Goal: Transaction & Acquisition: Book appointment/travel/reservation

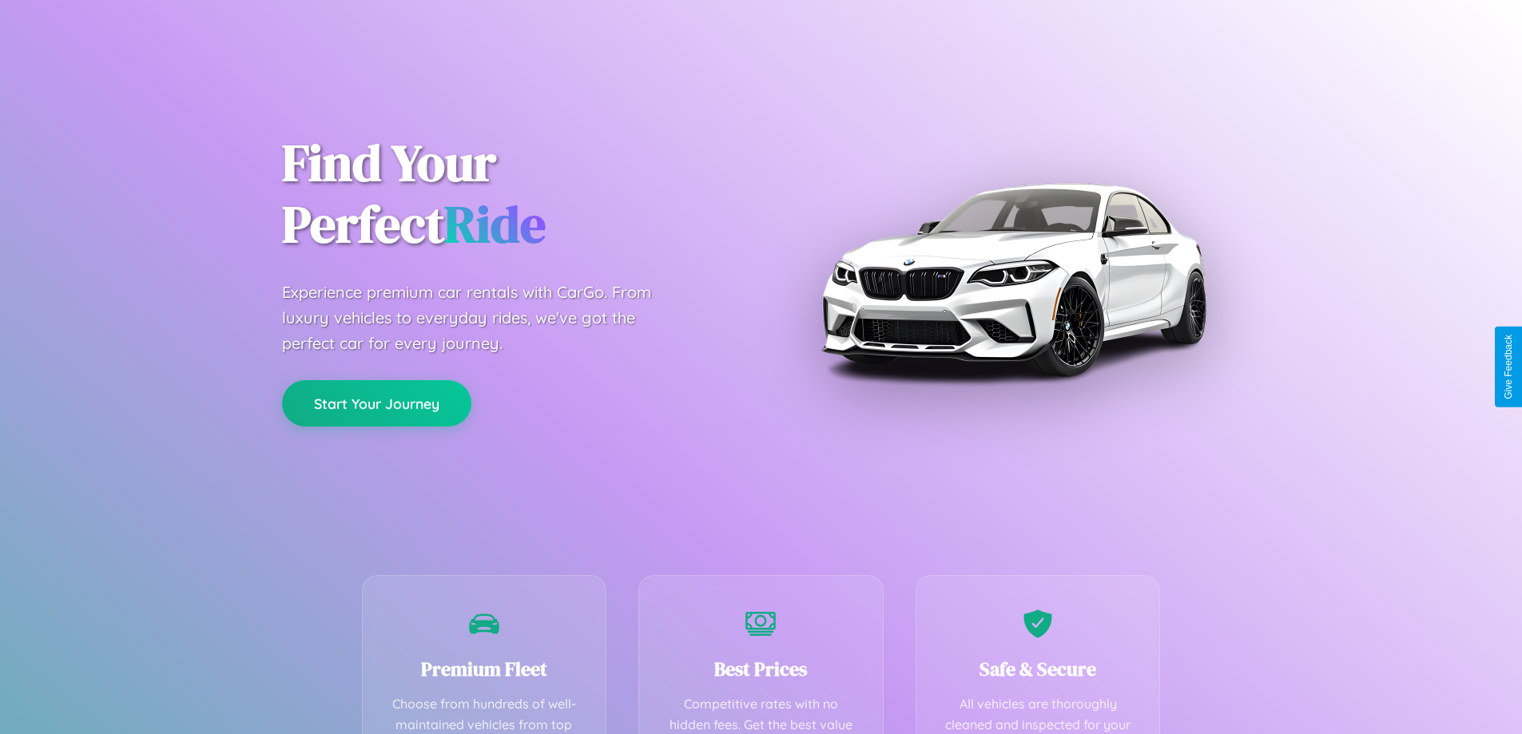
scroll to position [466, 0]
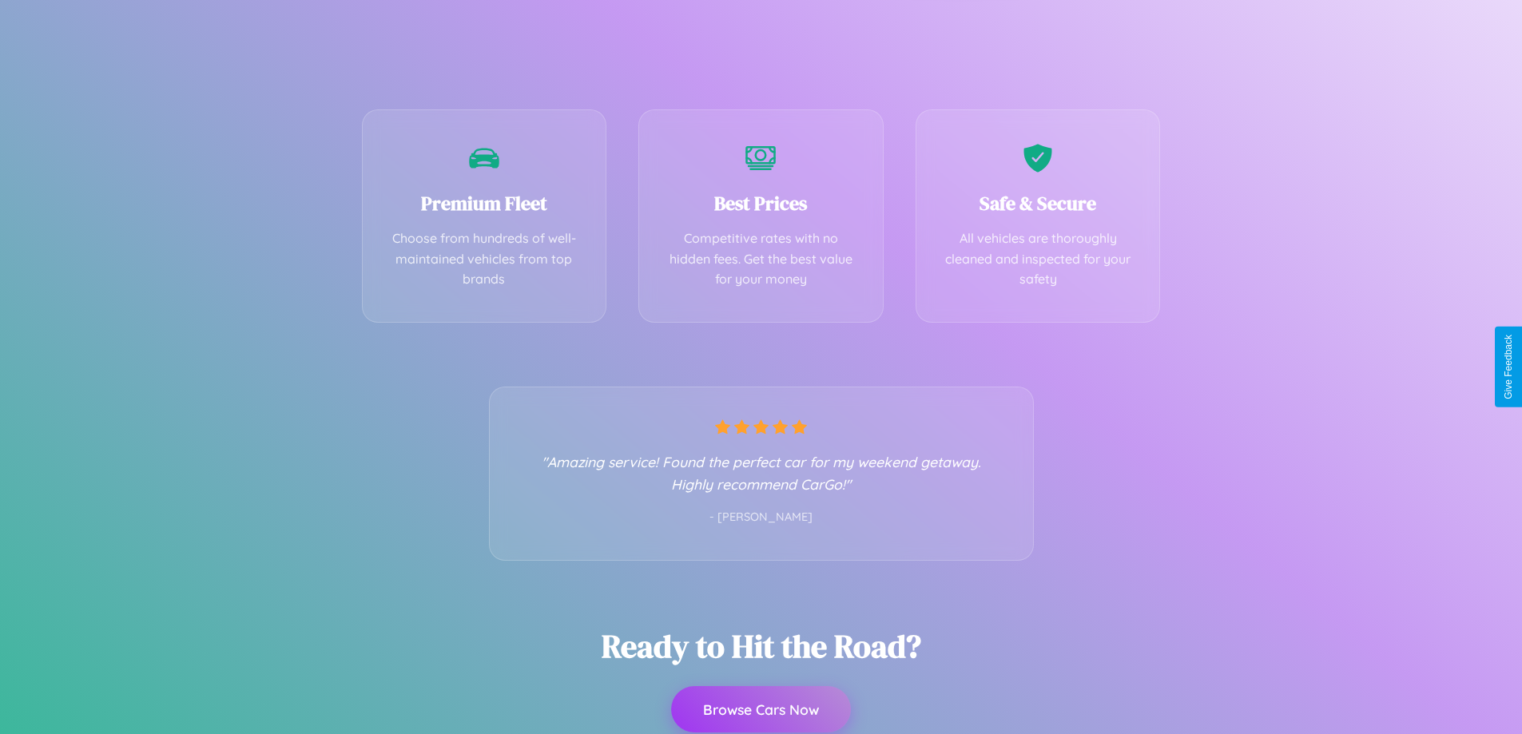
click at [760, 710] on button "Browse Cars Now" at bounding box center [761, 709] width 180 height 46
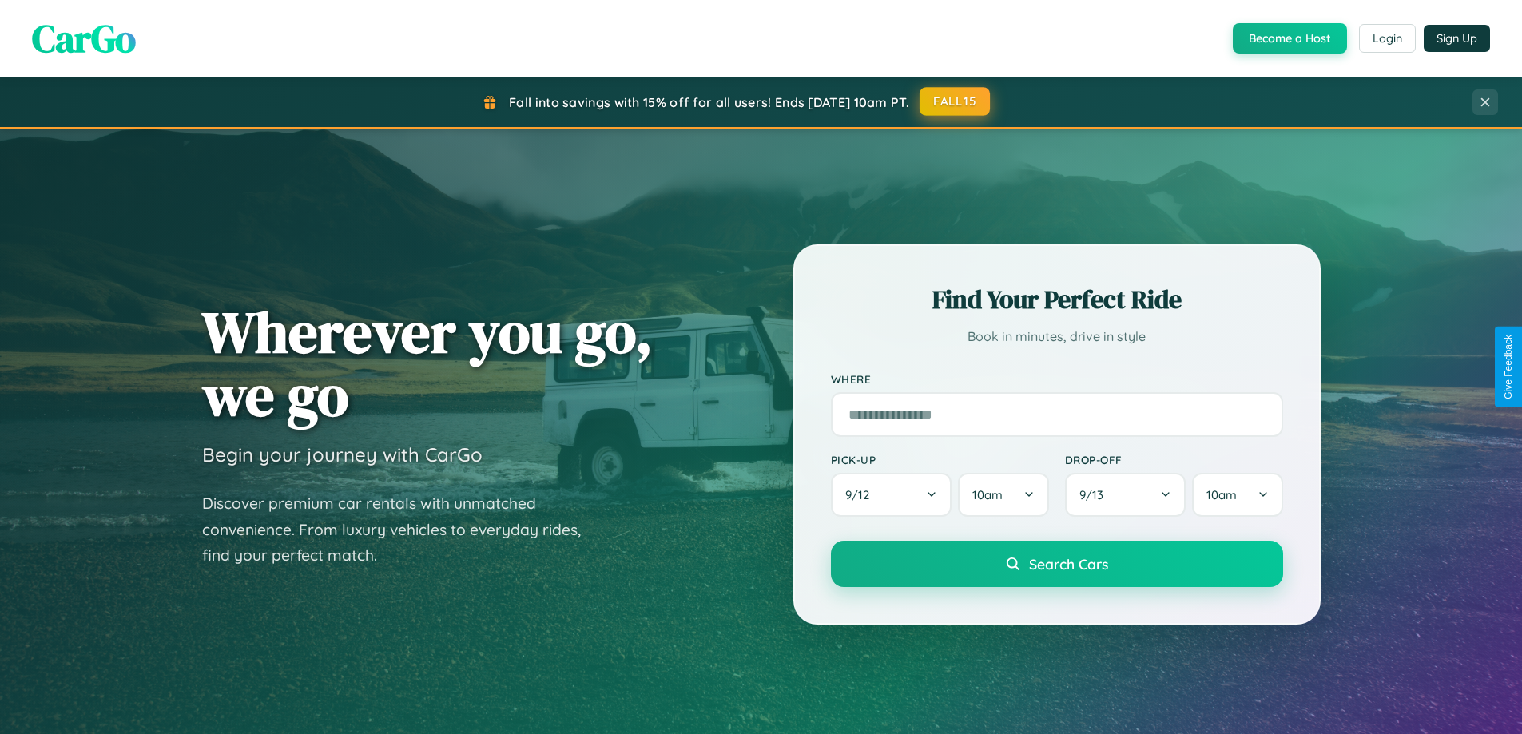
click at [955, 101] on button "FALL15" at bounding box center [954, 101] width 70 height 29
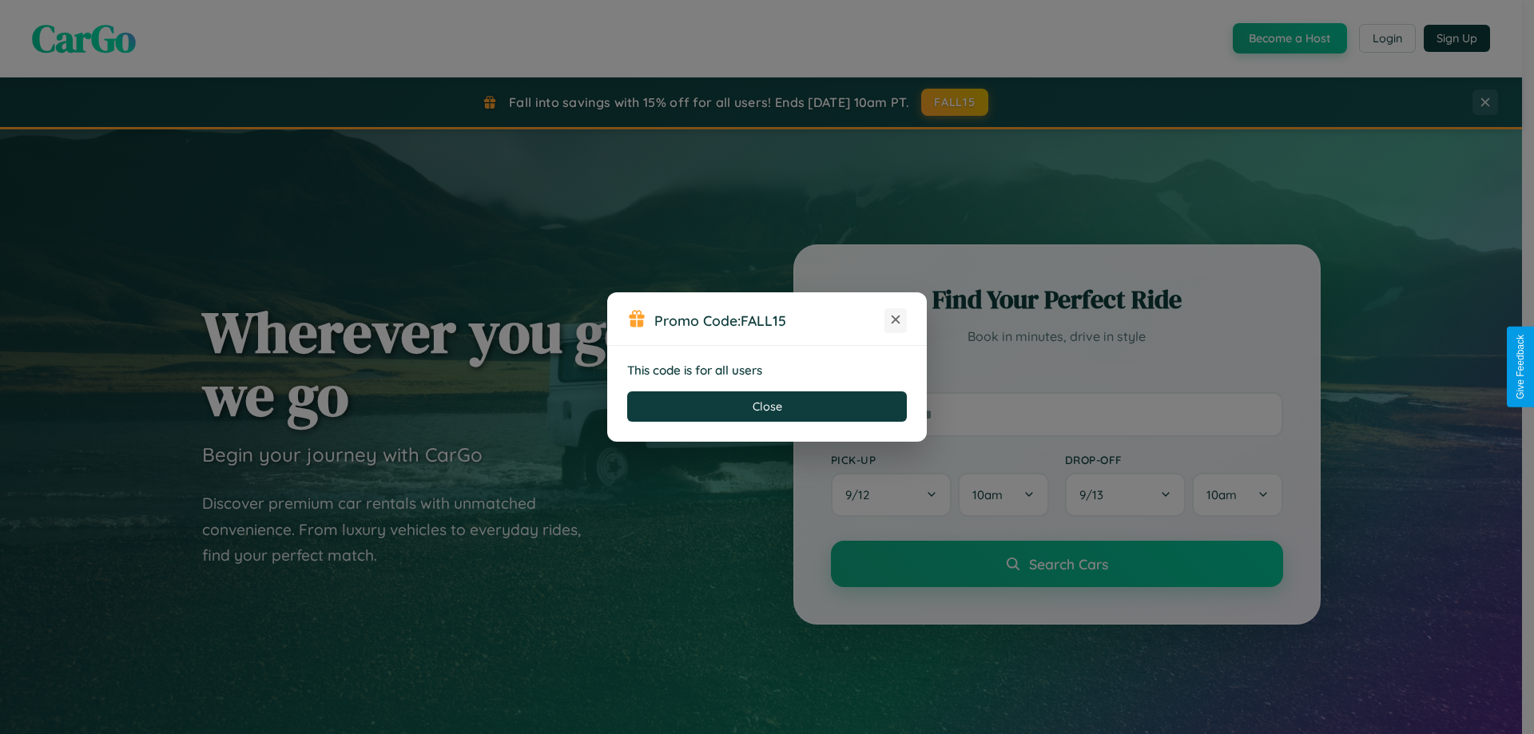
click at [895, 320] on icon at bounding box center [895, 320] width 16 height 16
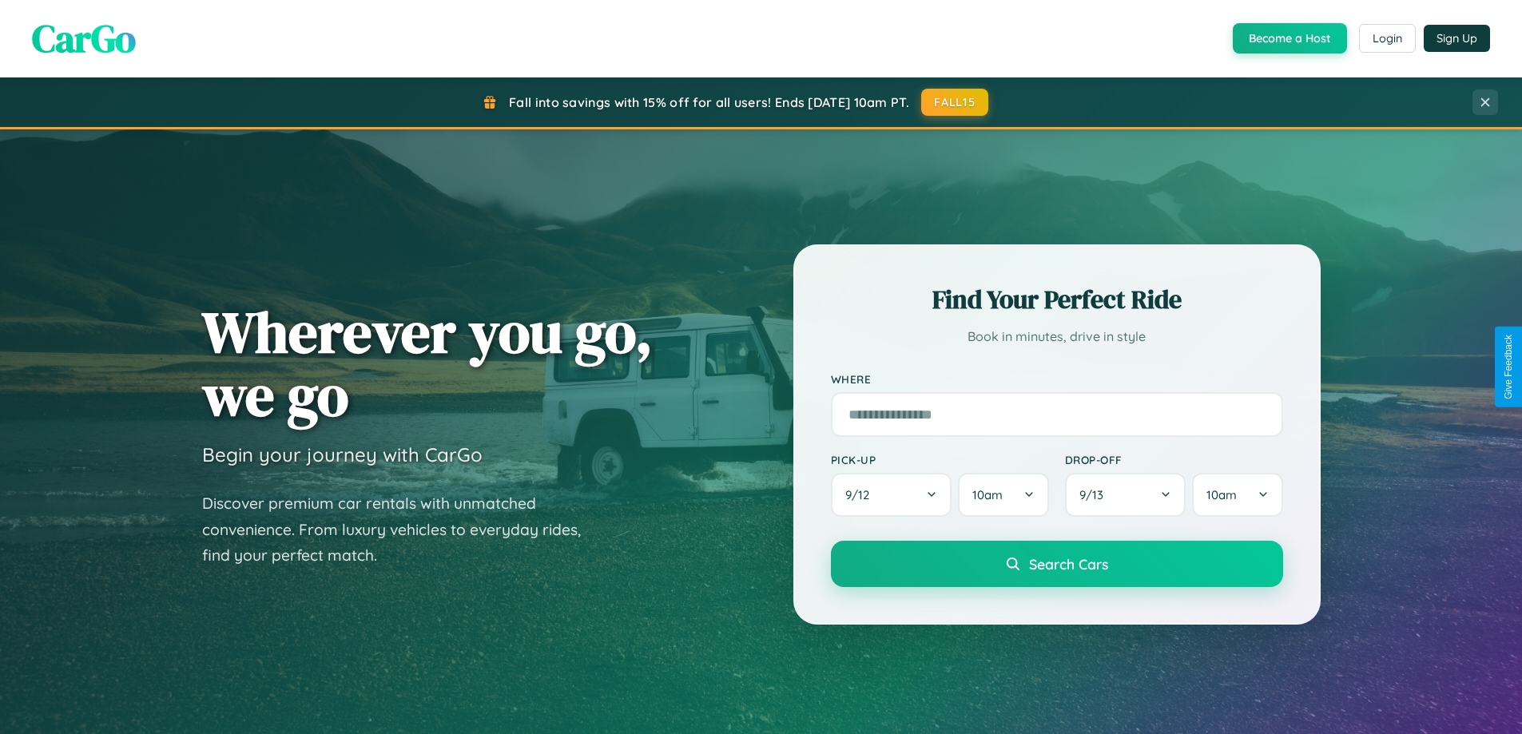
scroll to position [345, 0]
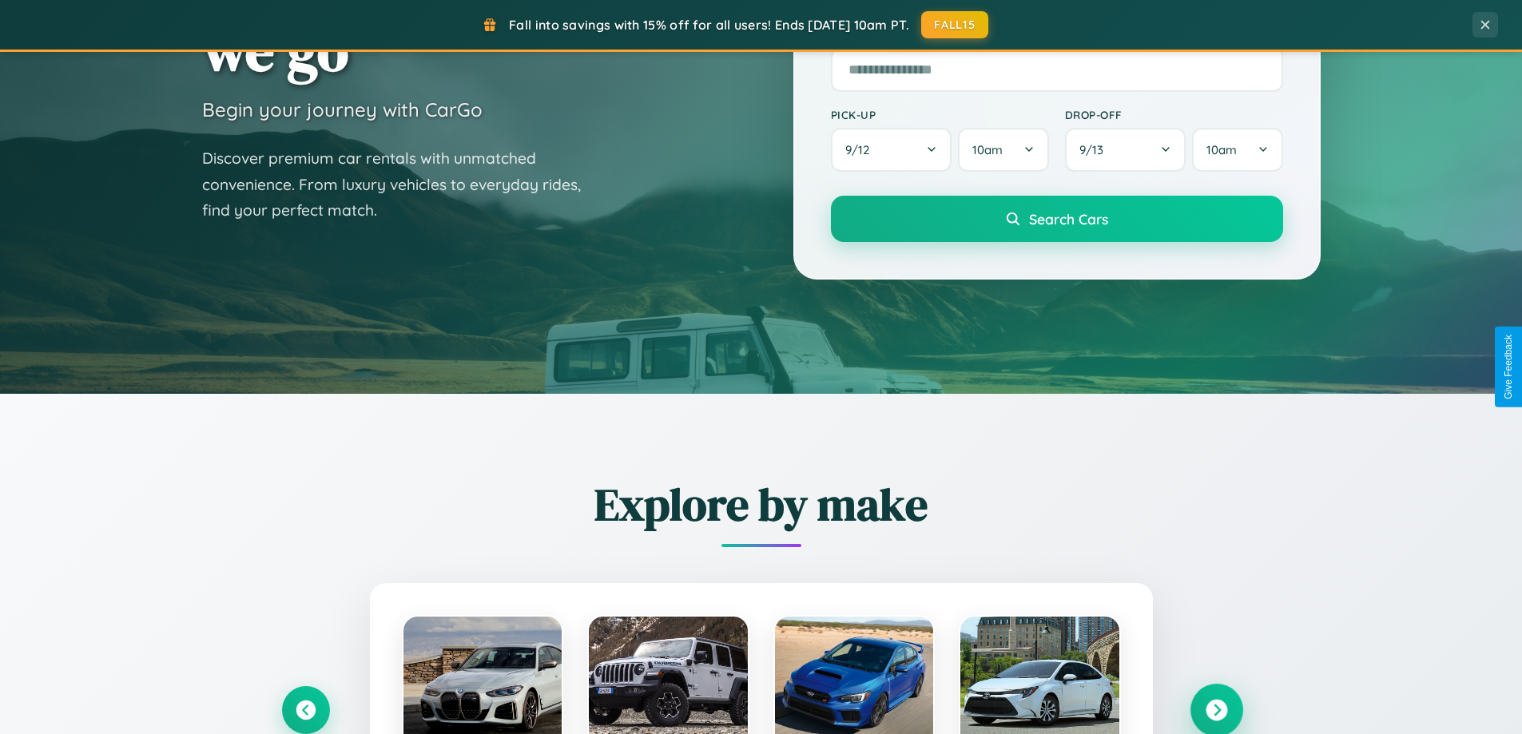
click at [1216, 710] on icon at bounding box center [1216, 711] width 22 height 22
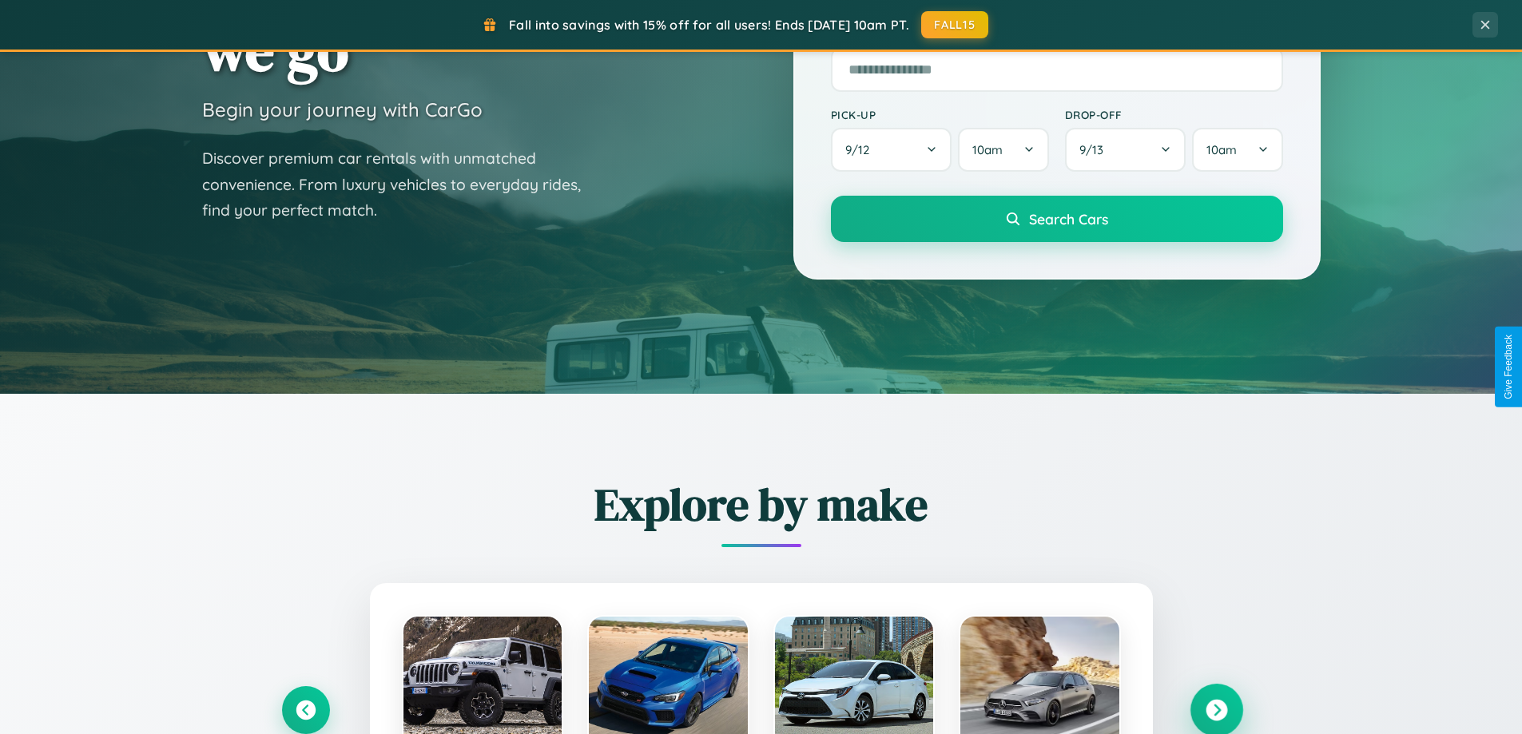
click at [1216, 708] on icon at bounding box center [1216, 711] width 22 height 22
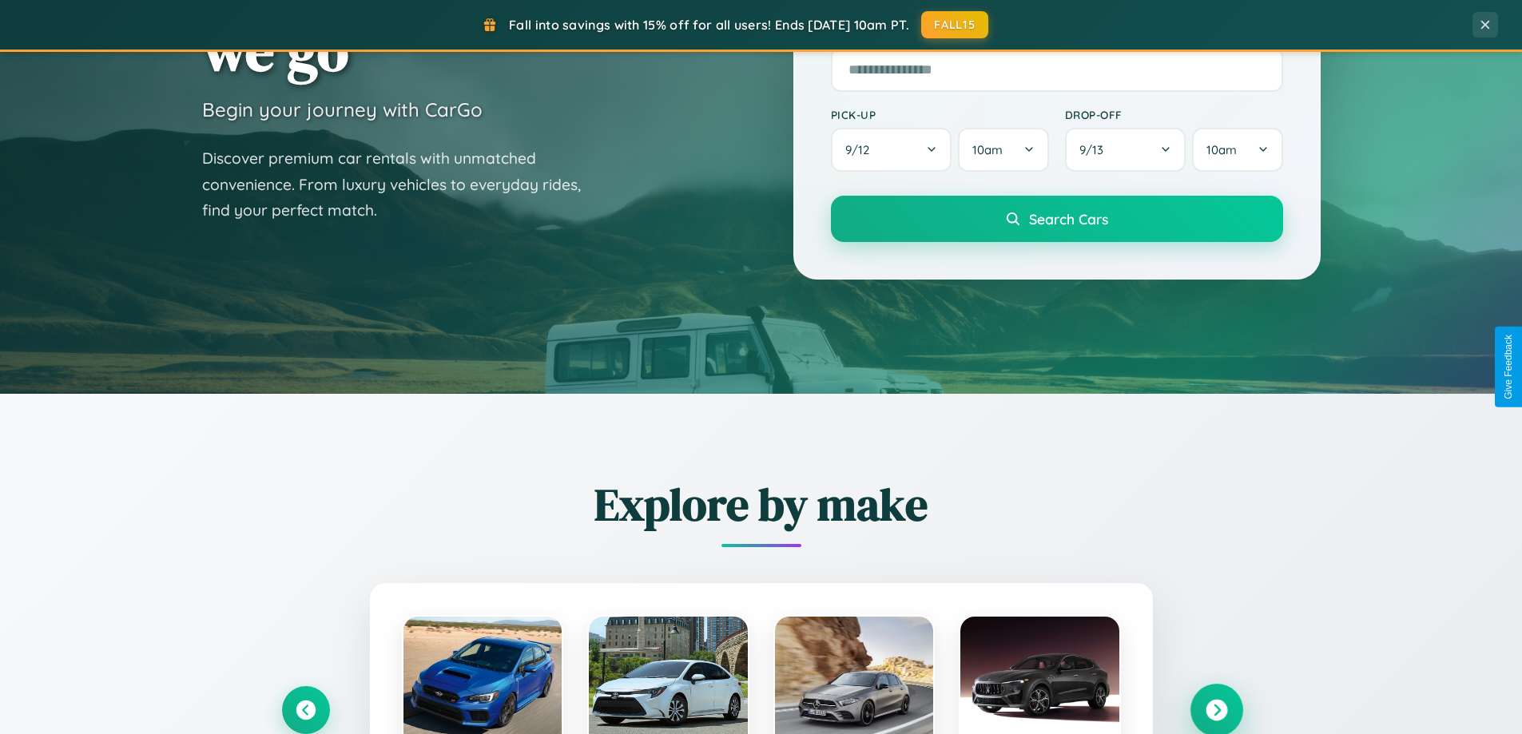
click at [1216, 708] on icon at bounding box center [1216, 711] width 22 height 22
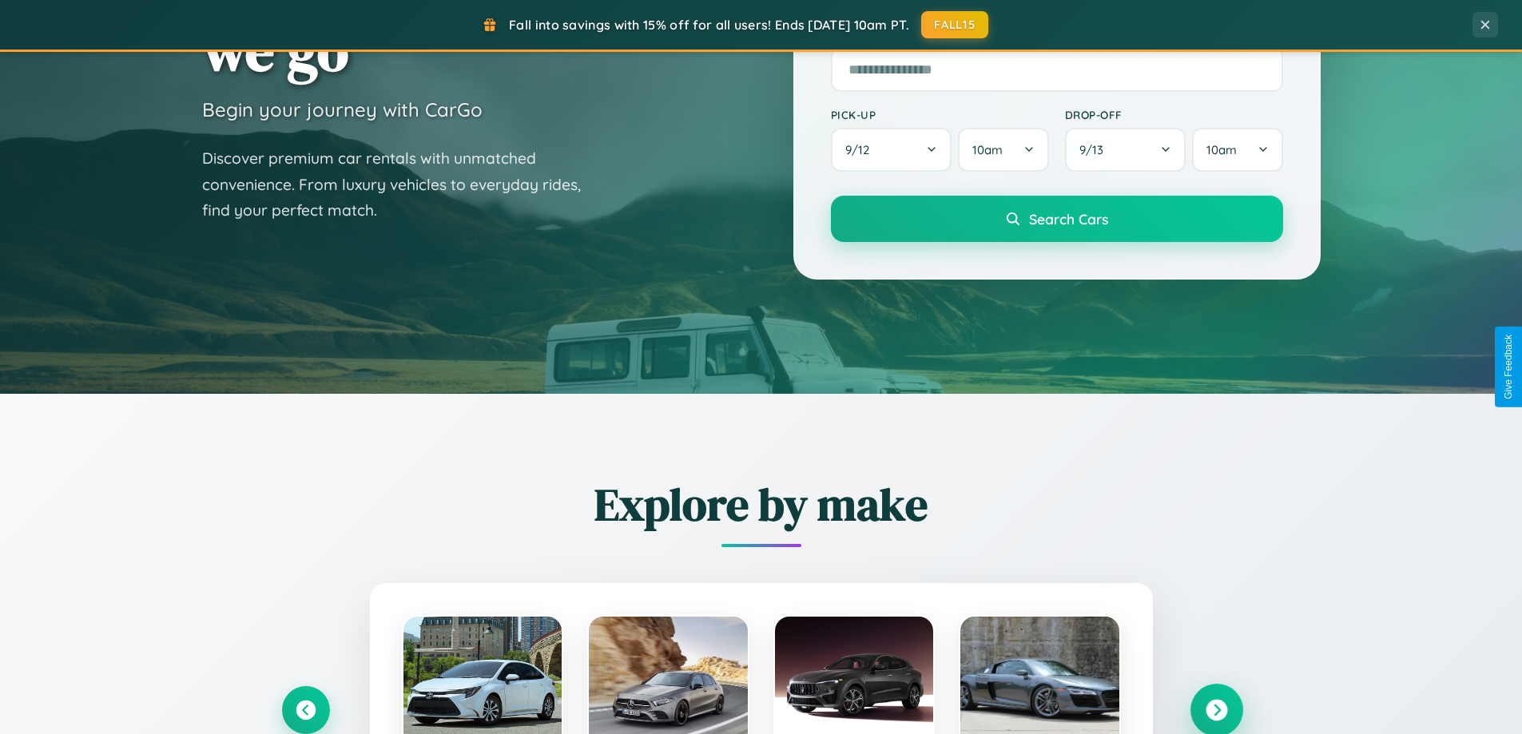
click at [1216, 708] on icon at bounding box center [1216, 711] width 22 height 22
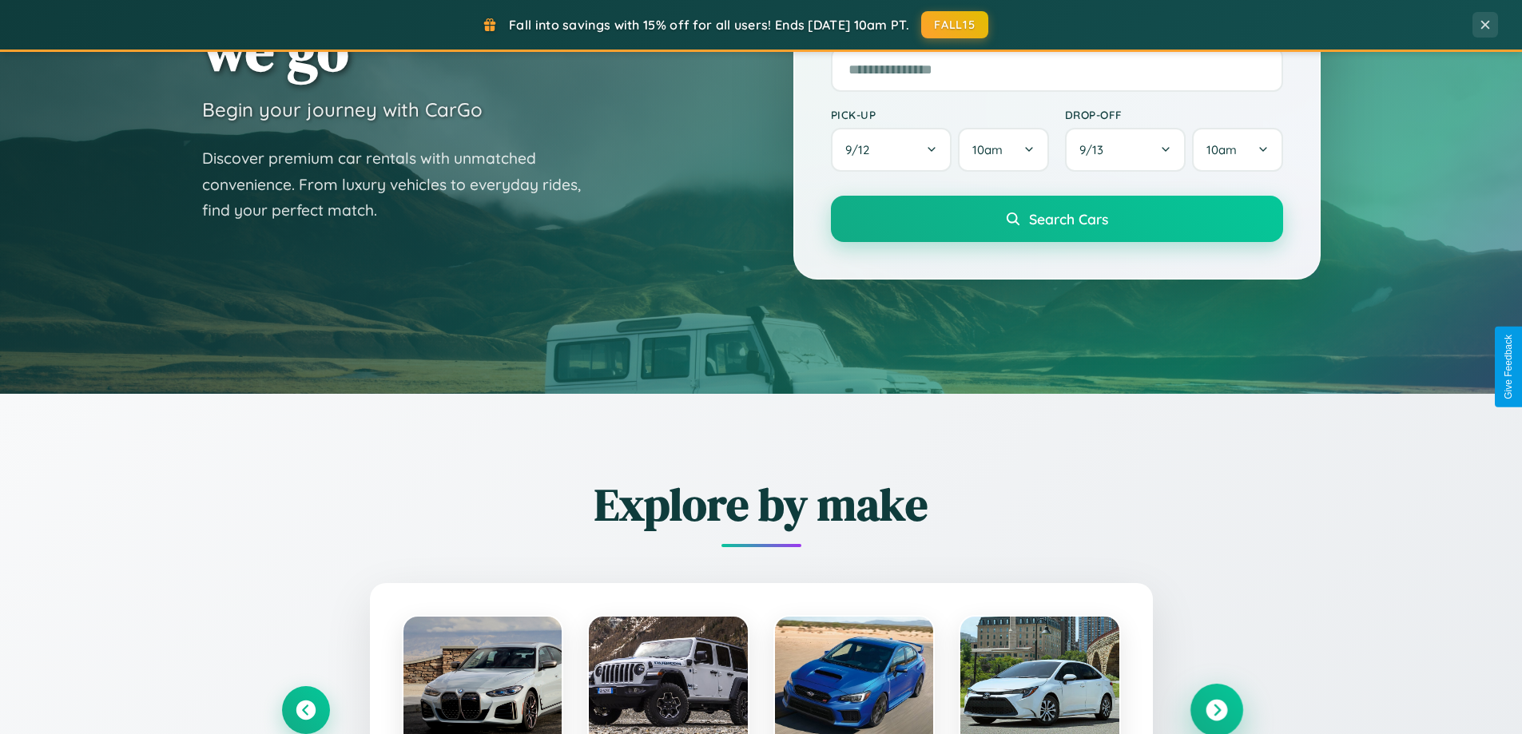
click at [1216, 708] on icon at bounding box center [1216, 711] width 22 height 22
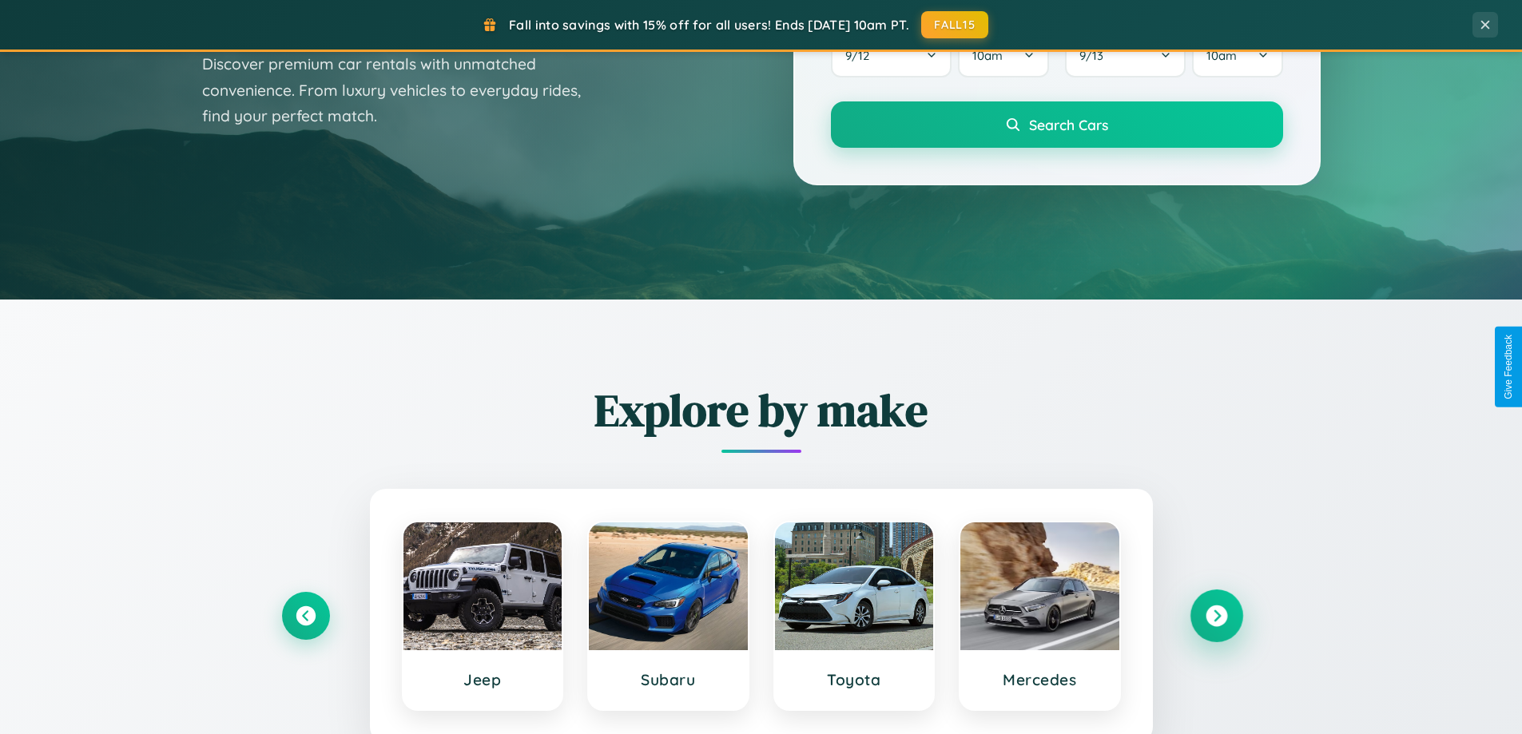
scroll to position [689, 0]
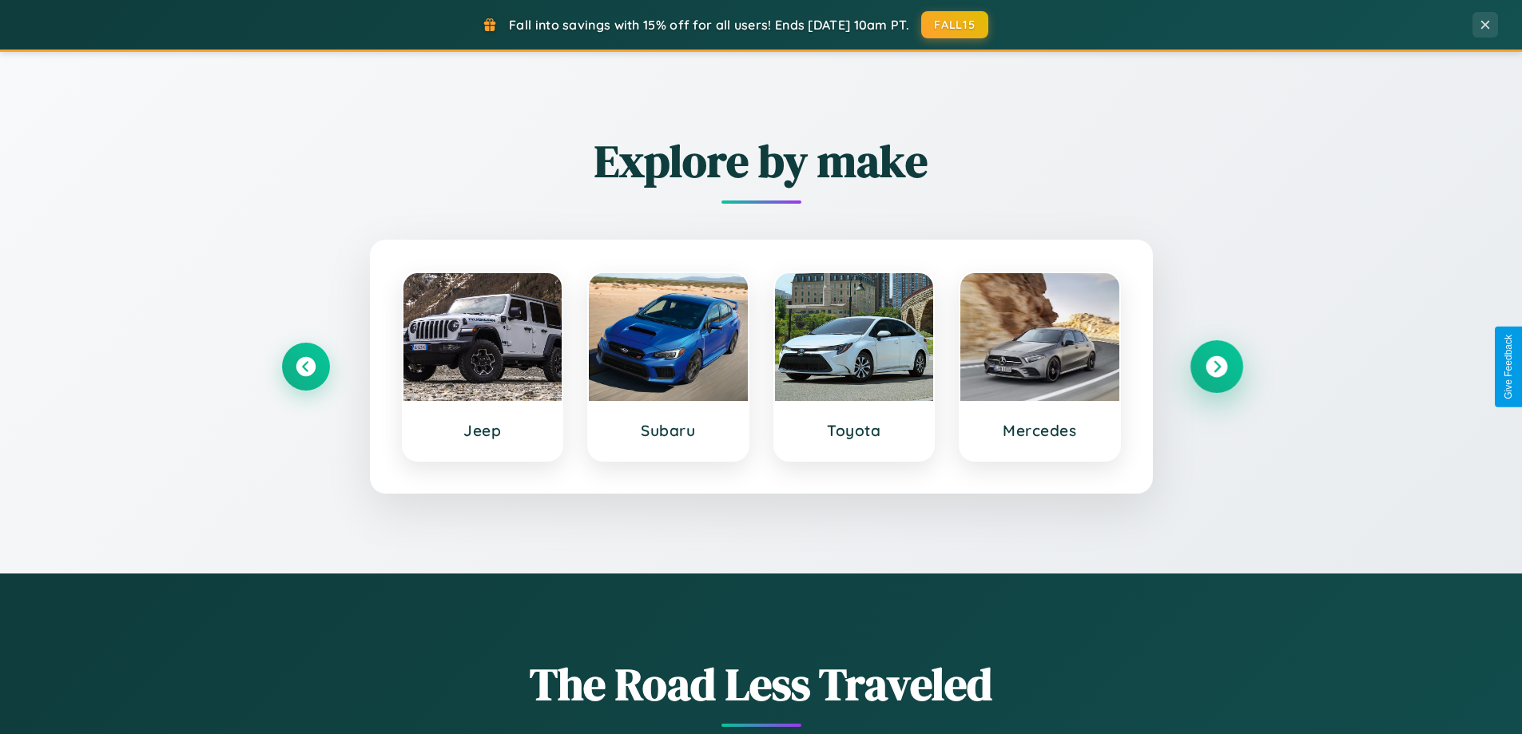
click at [1216, 367] on icon at bounding box center [1216, 367] width 22 height 22
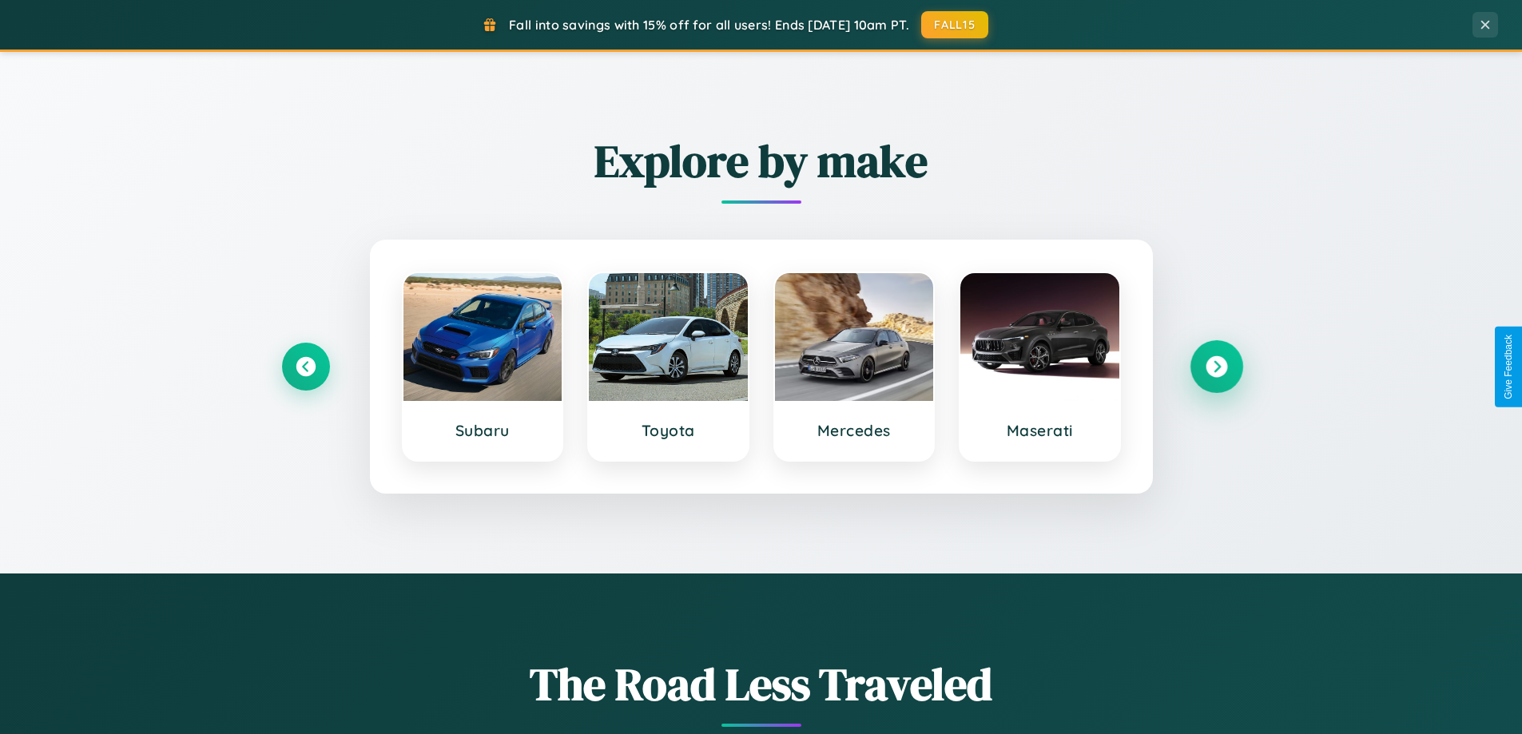
click at [1216, 367] on icon at bounding box center [1216, 367] width 22 height 22
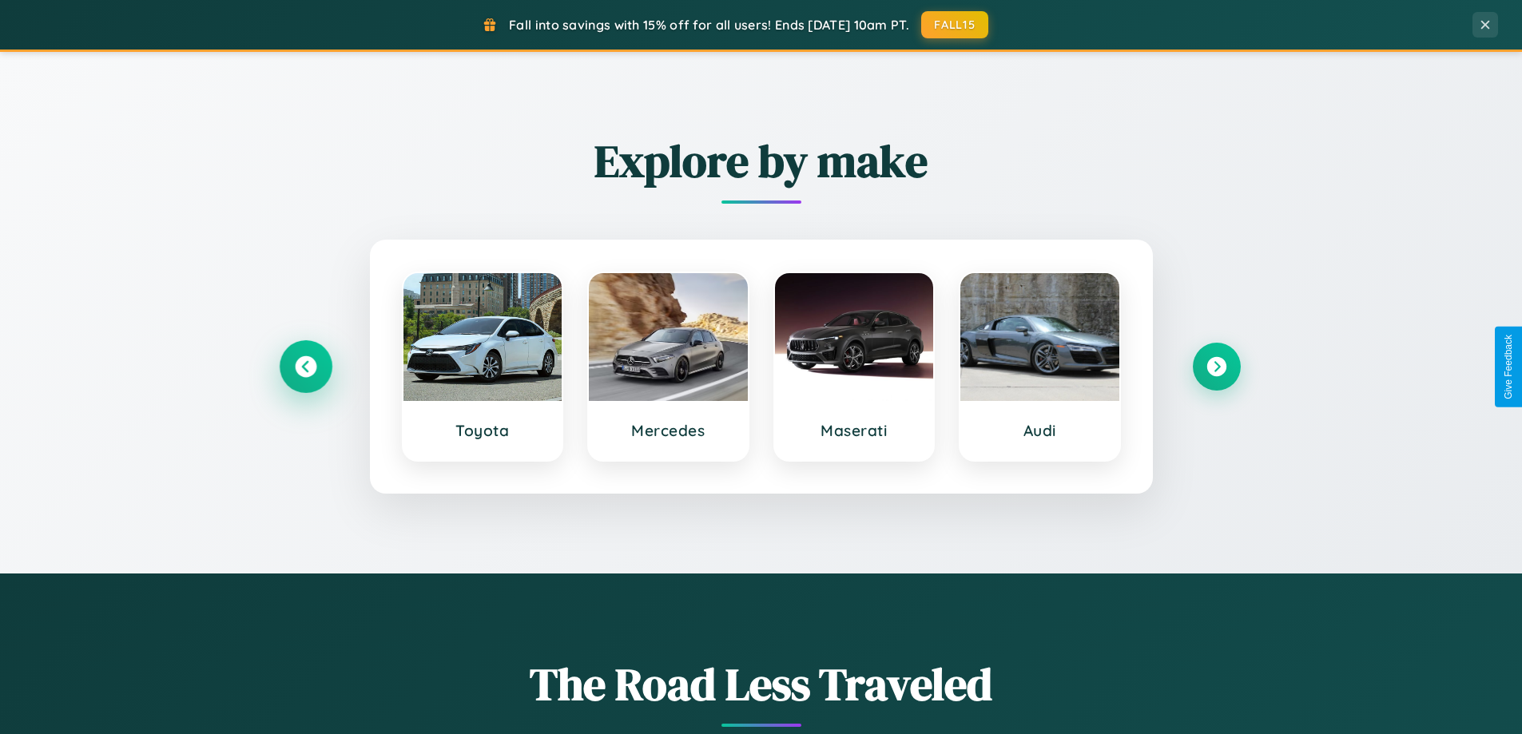
click at [305, 367] on icon at bounding box center [306, 367] width 22 height 22
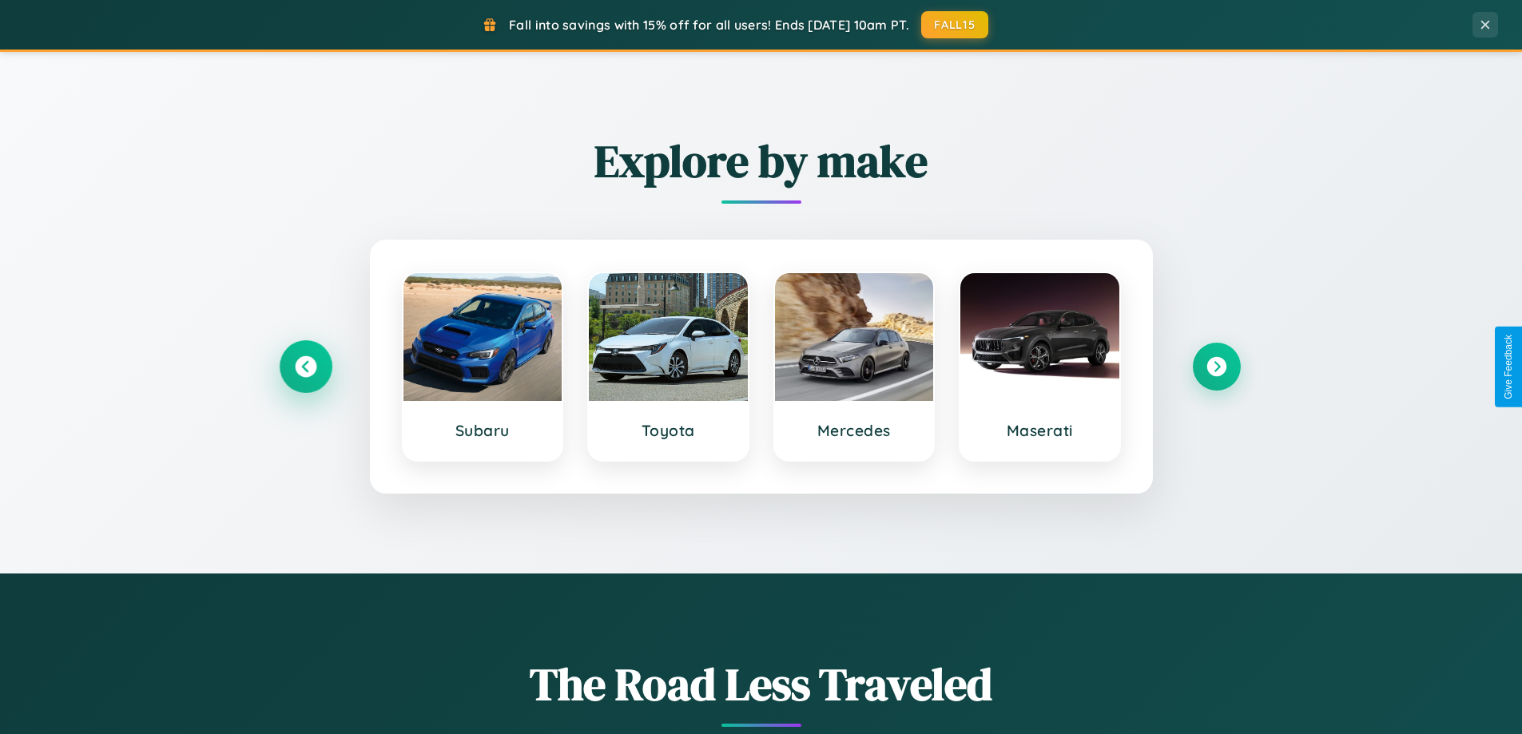
click at [305, 367] on icon at bounding box center [306, 367] width 22 height 22
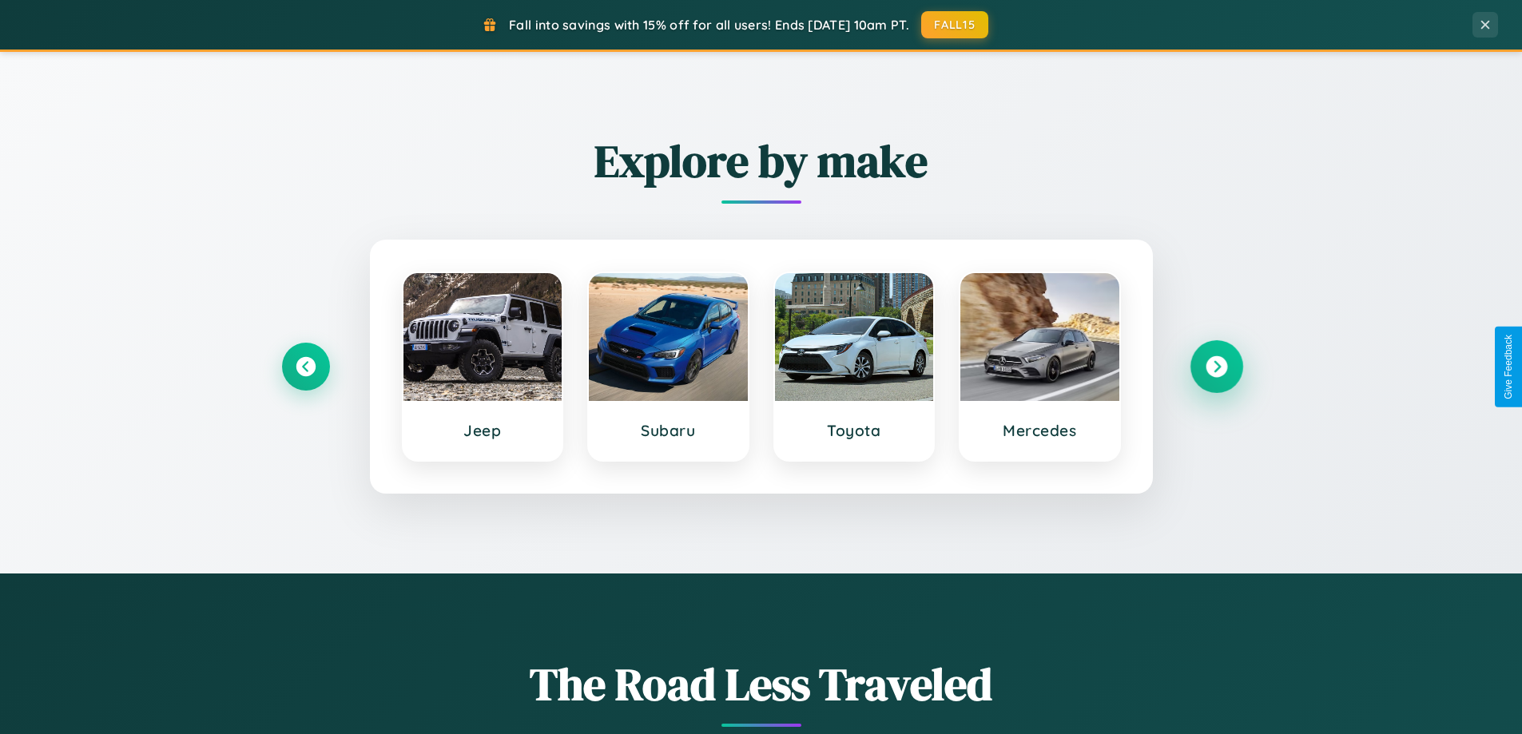
click at [1216, 367] on icon at bounding box center [1216, 367] width 22 height 22
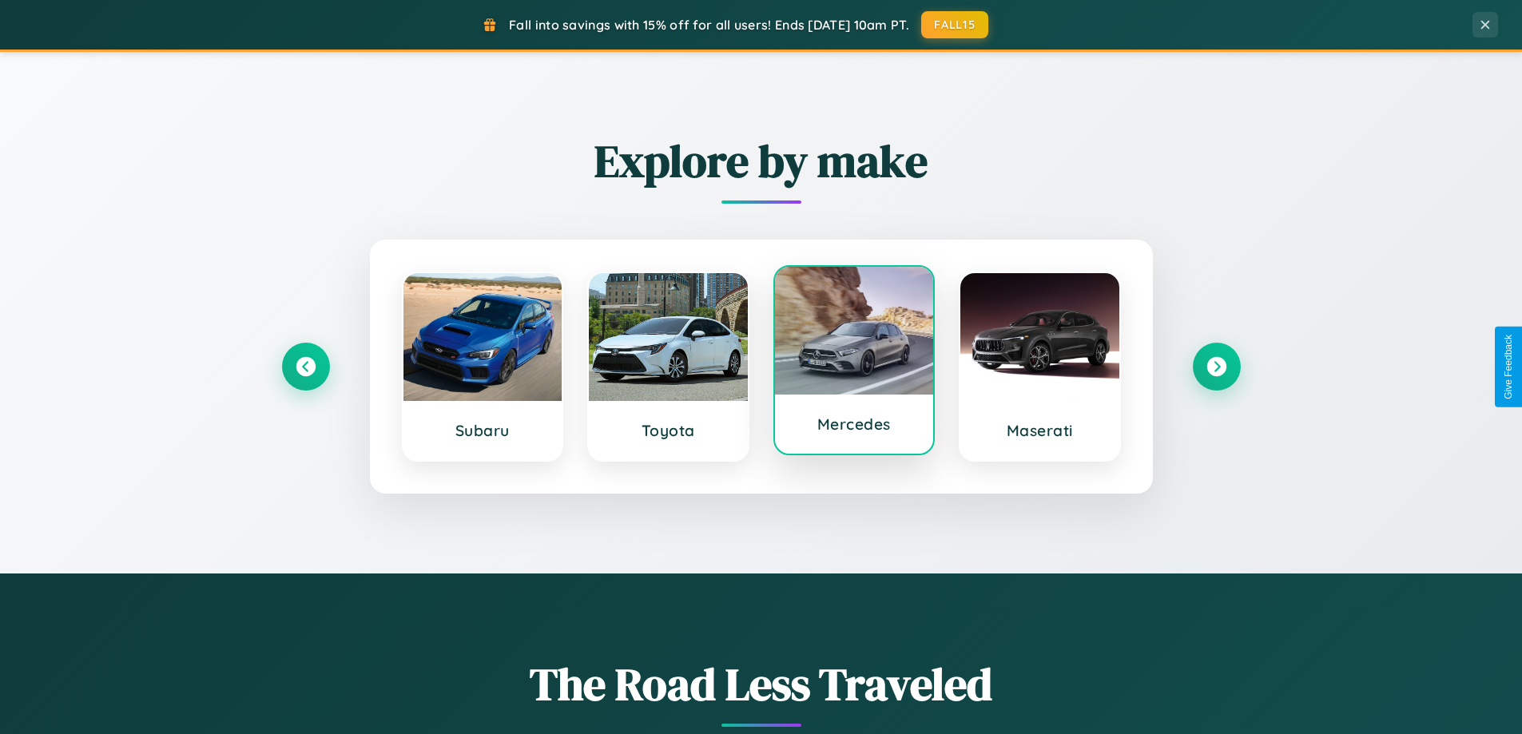
click at [853, 362] on div at bounding box center [854, 331] width 159 height 128
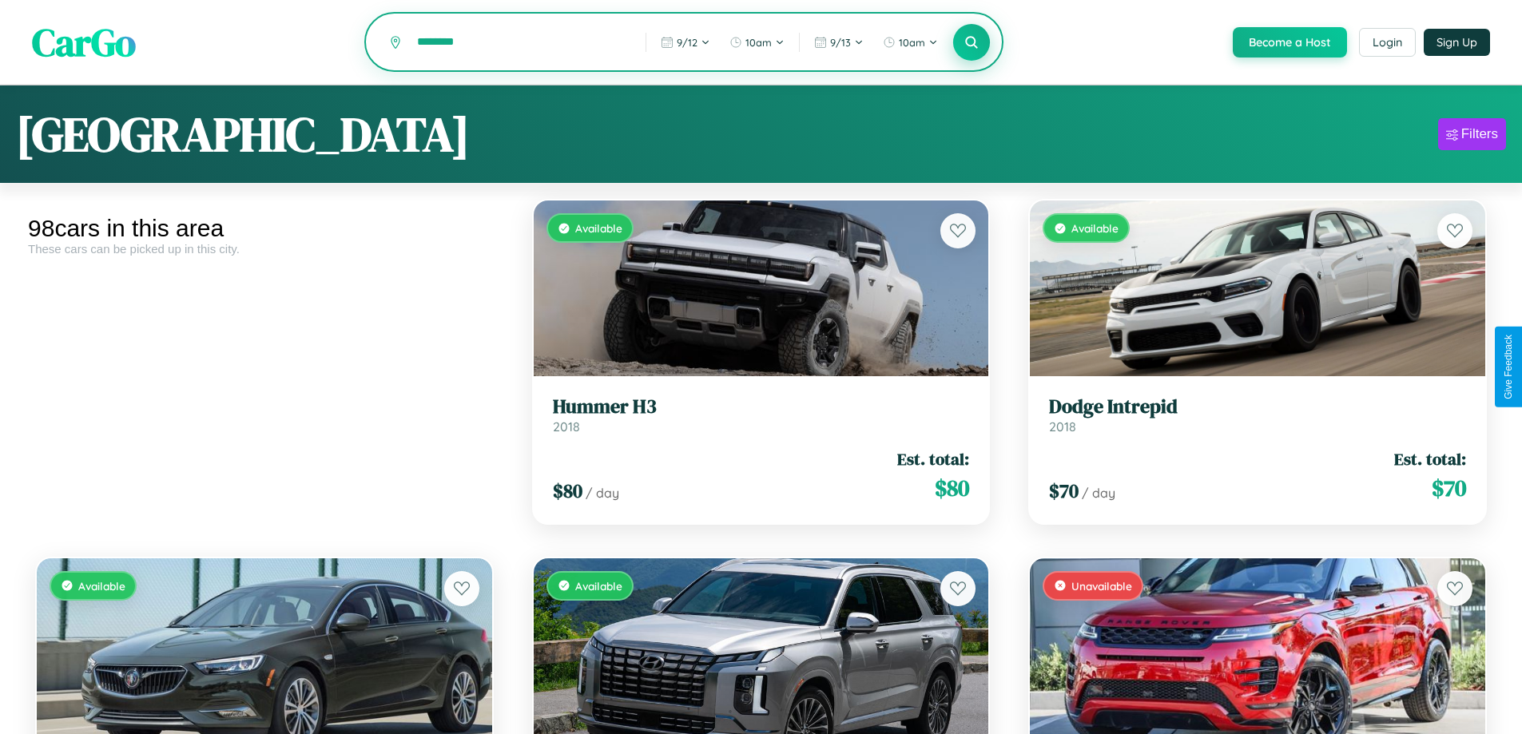
type input "********"
click at [970, 43] on icon at bounding box center [971, 41] width 15 height 15
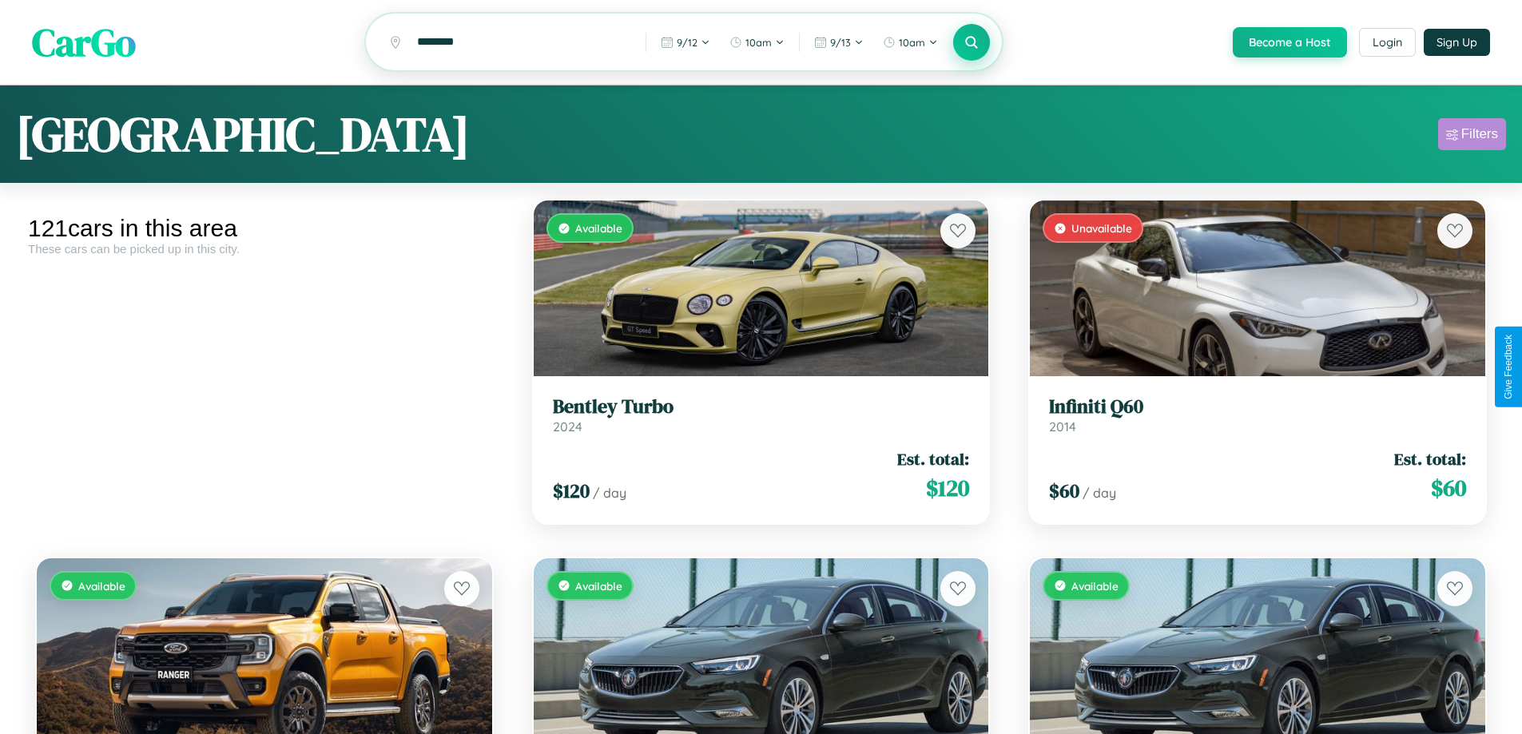
click at [1471, 137] on div "Filters" at bounding box center [1479, 134] width 37 height 16
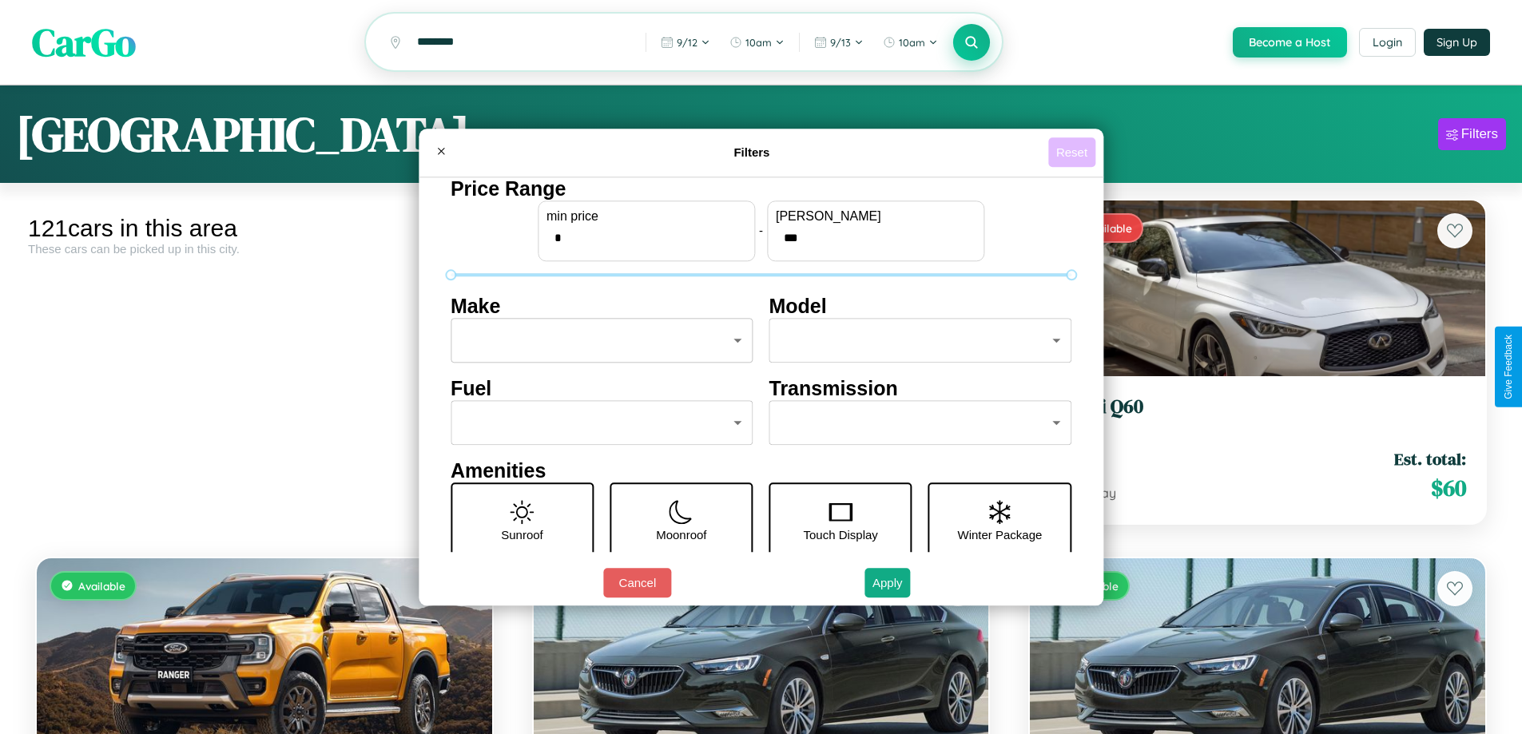
click at [1074, 152] on button "Reset" at bounding box center [1071, 152] width 47 height 30
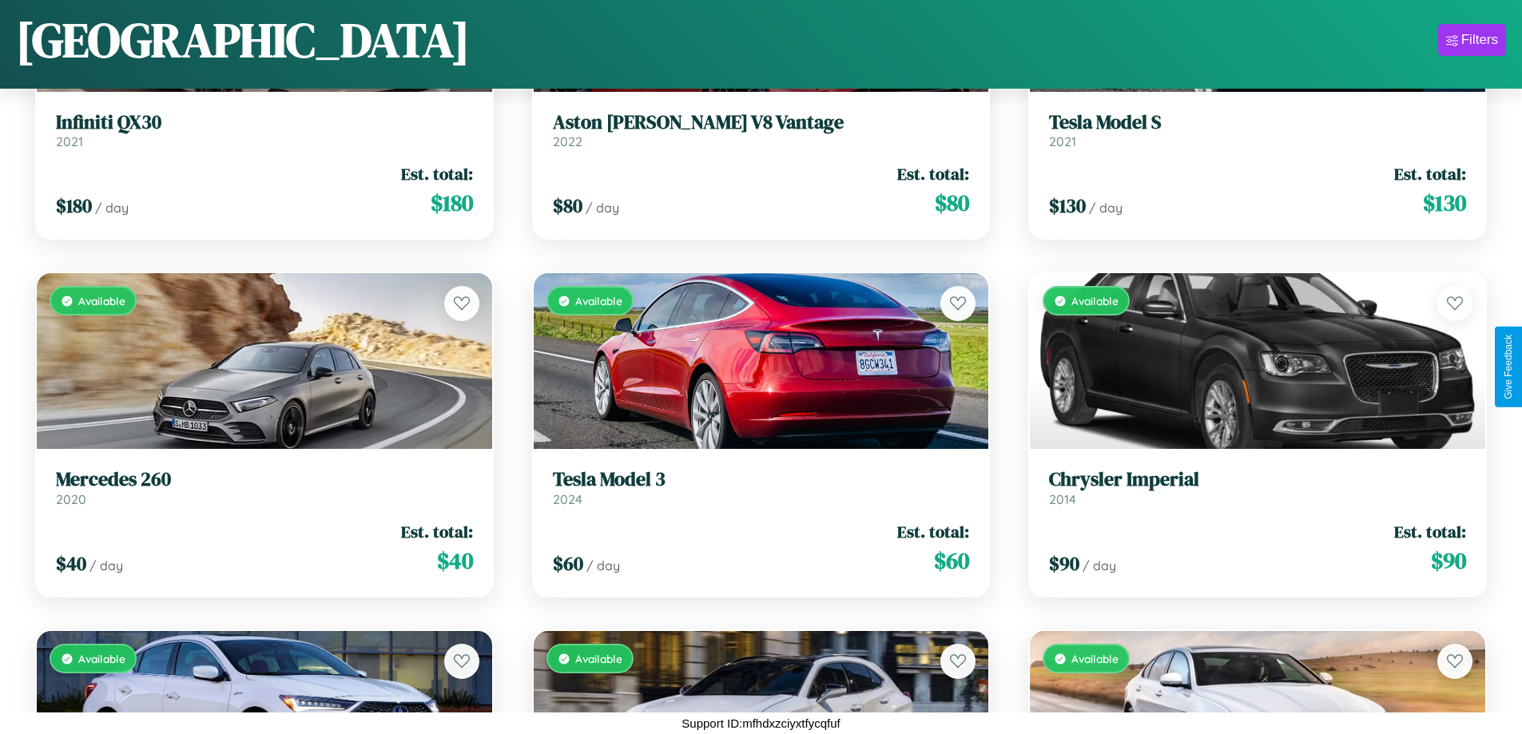
scroll to position [8809, 0]
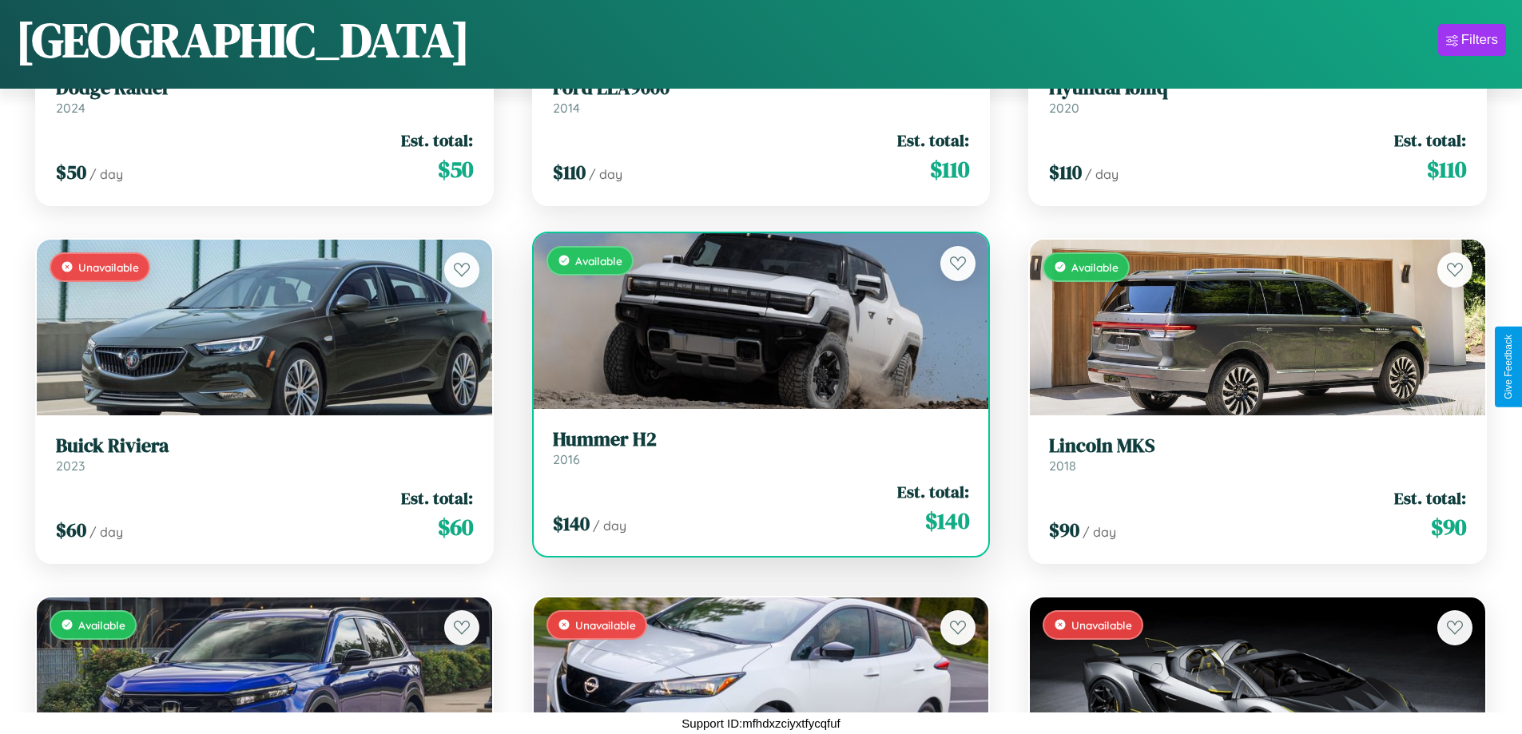
click at [754, 320] on div "Available" at bounding box center [761, 321] width 455 height 176
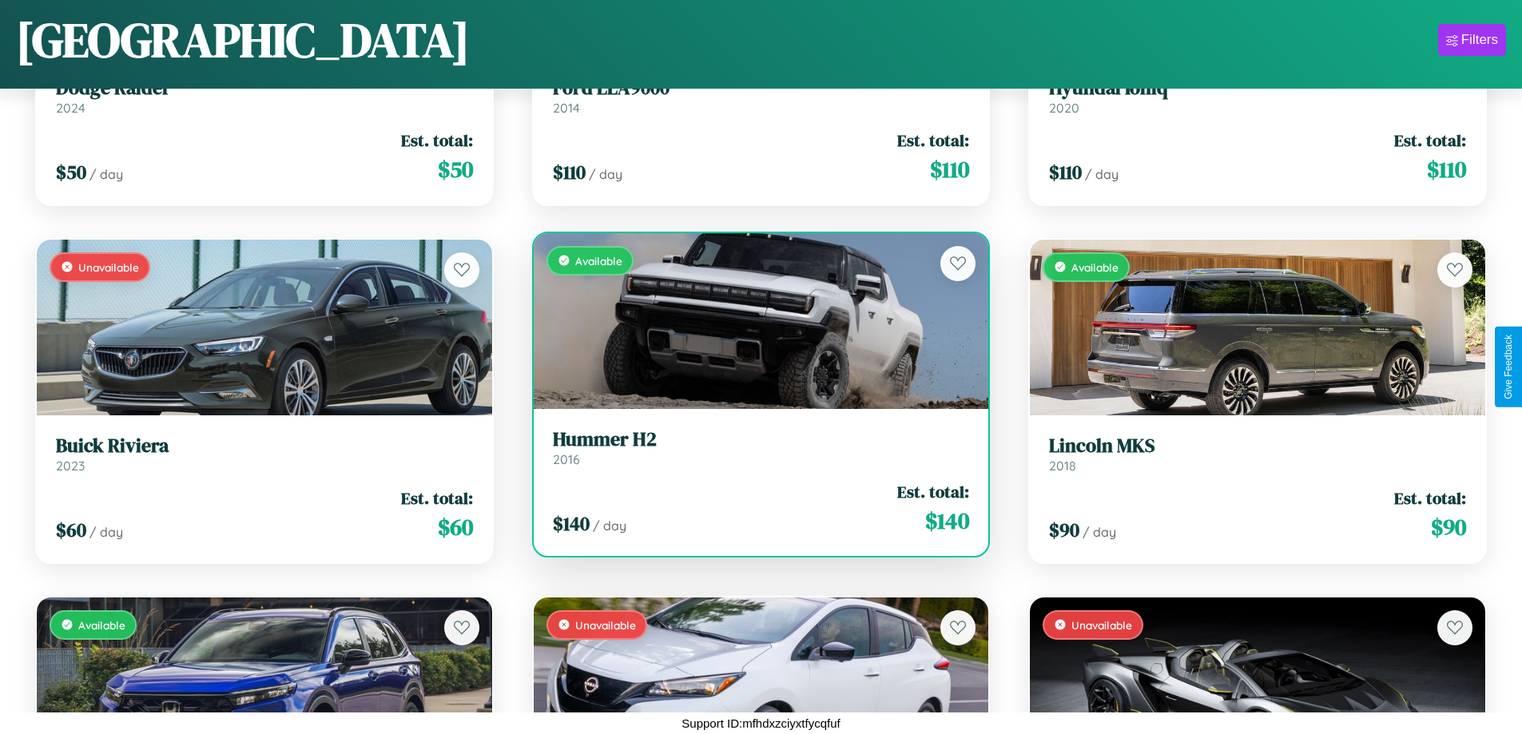
click at [754, 320] on div "Available" at bounding box center [761, 321] width 455 height 176
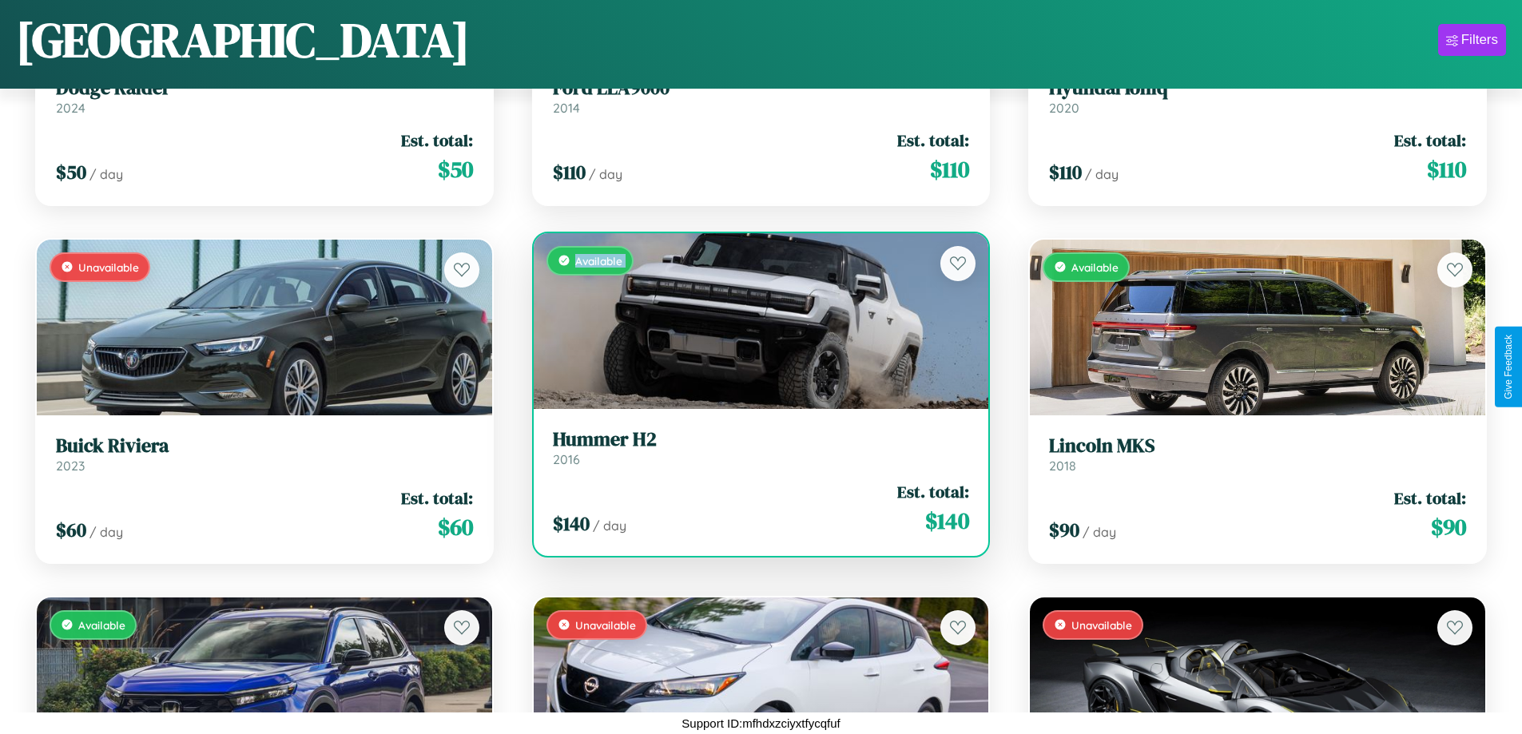
click at [754, 320] on div "Available" at bounding box center [761, 321] width 455 height 176
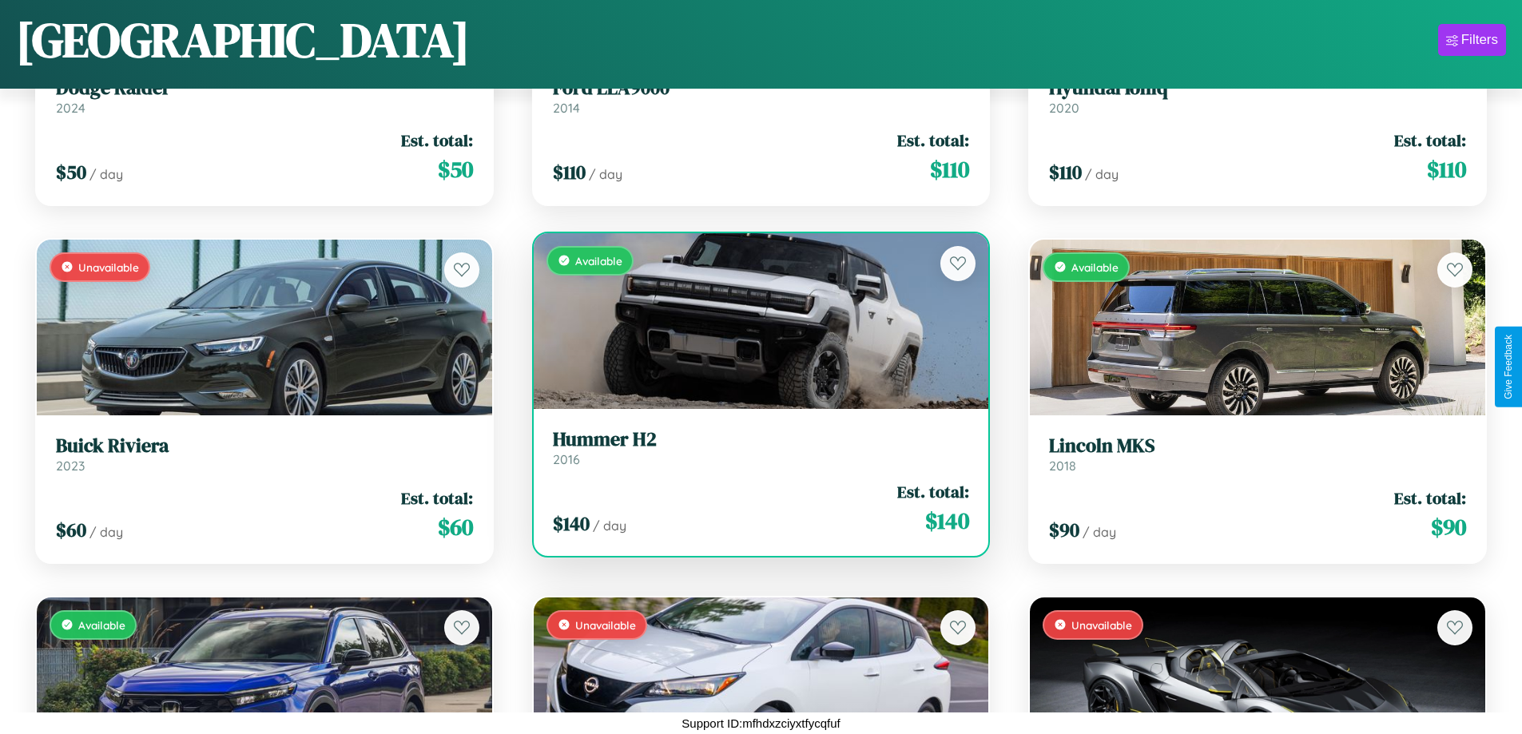
click at [754, 320] on div "Available" at bounding box center [761, 321] width 455 height 176
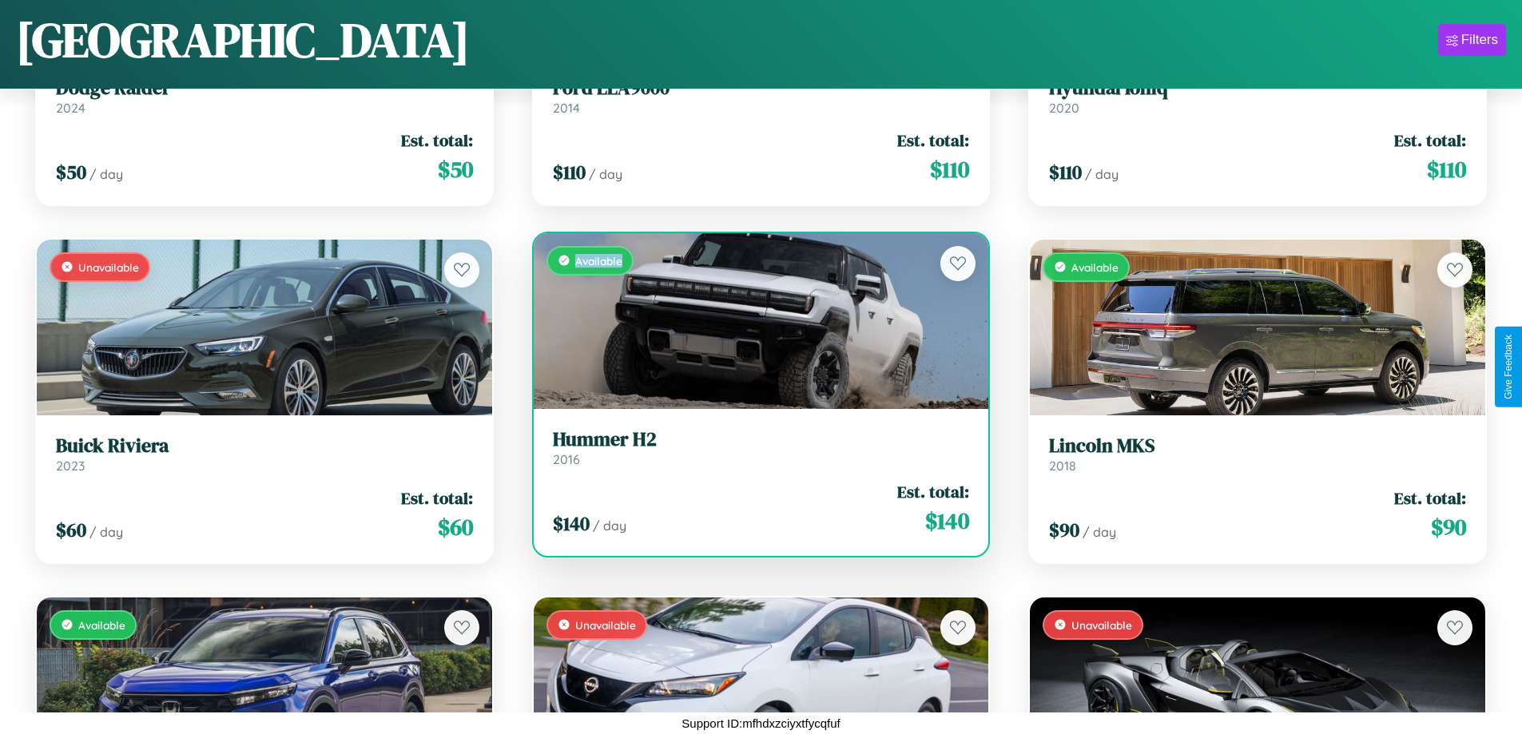
click at [754, 320] on div "Available" at bounding box center [761, 321] width 455 height 176
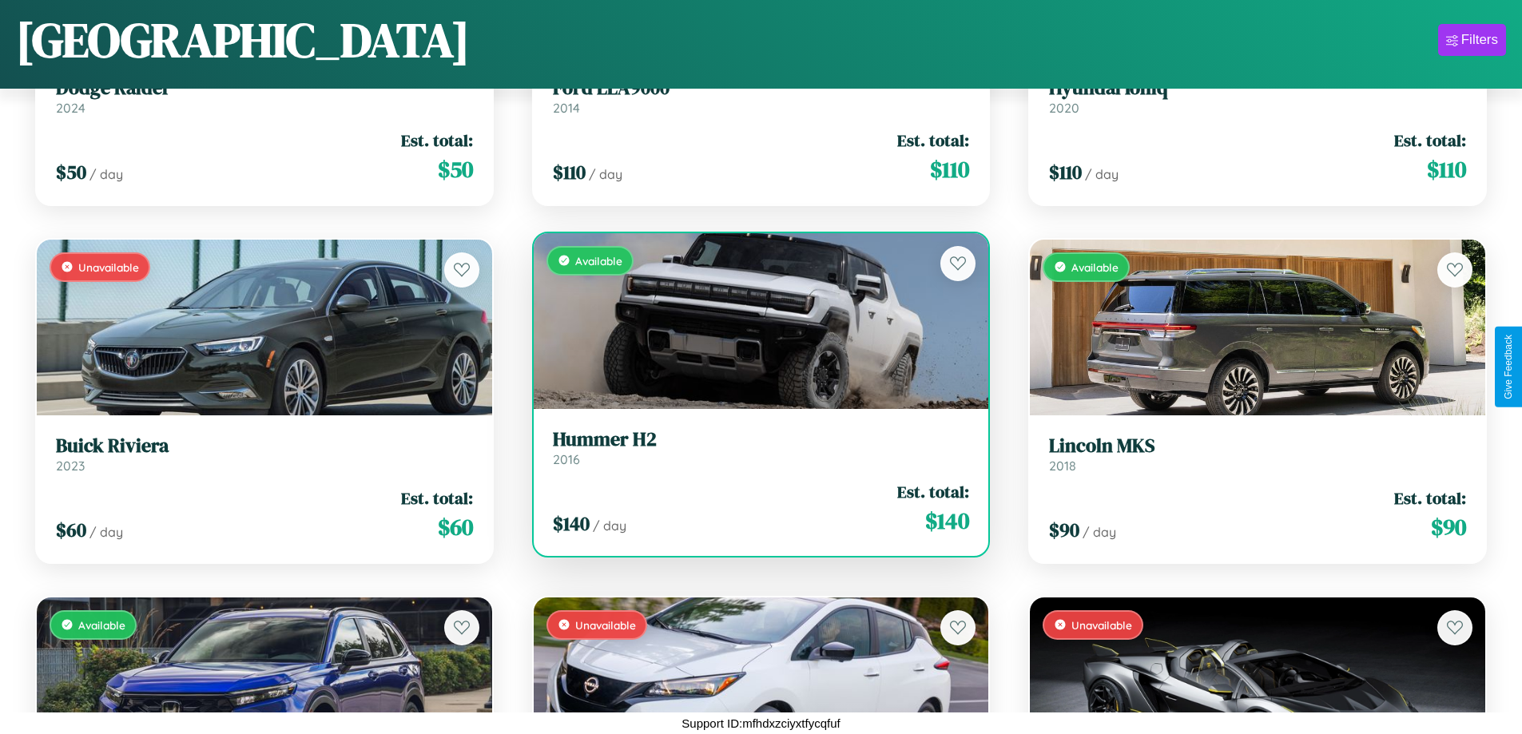
click at [754, 447] on h3 "Hummer H2" at bounding box center [761, 439] width 417 height 23
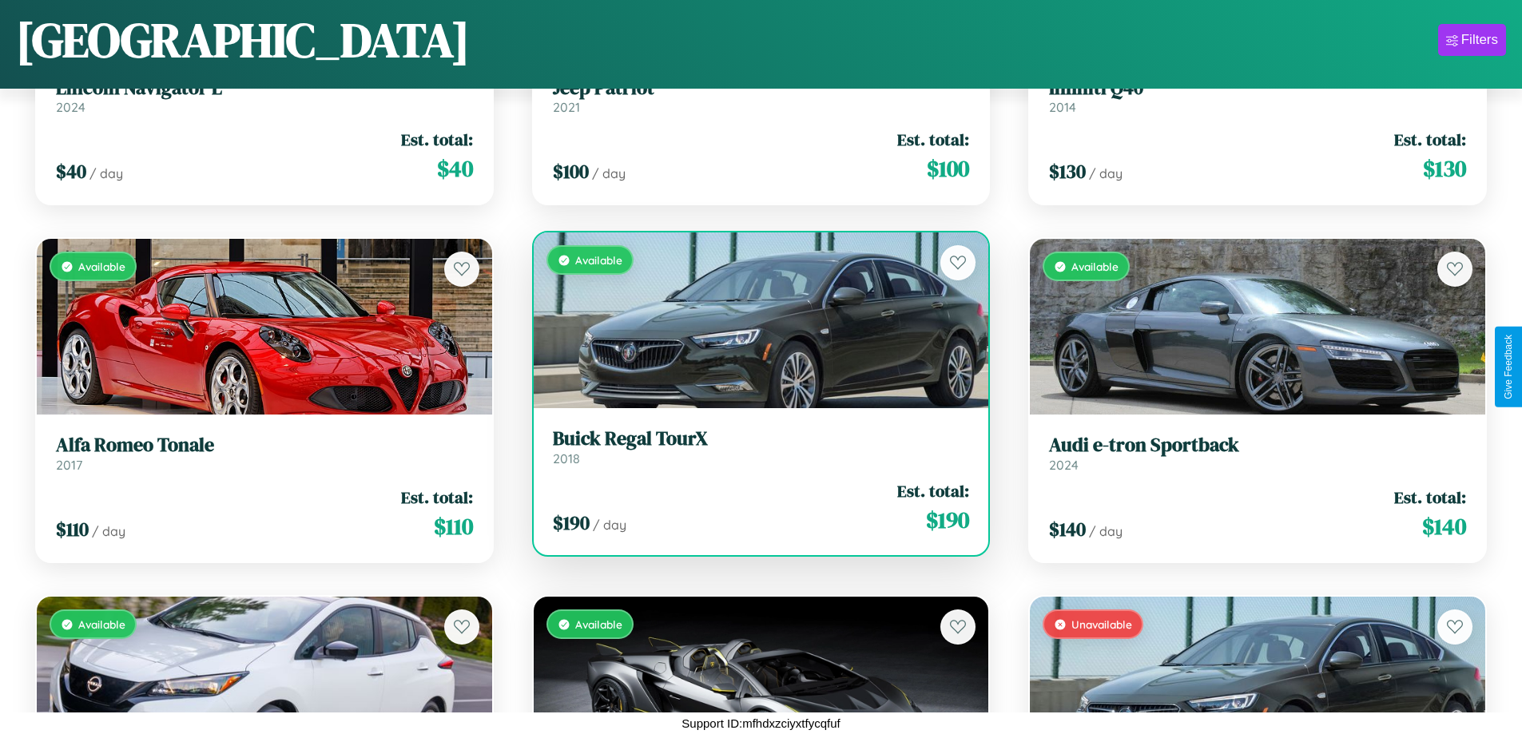
click at [754, 447] on h3 "Buick Regal TourX" at bounding box center [761, 438] width 417 height 23
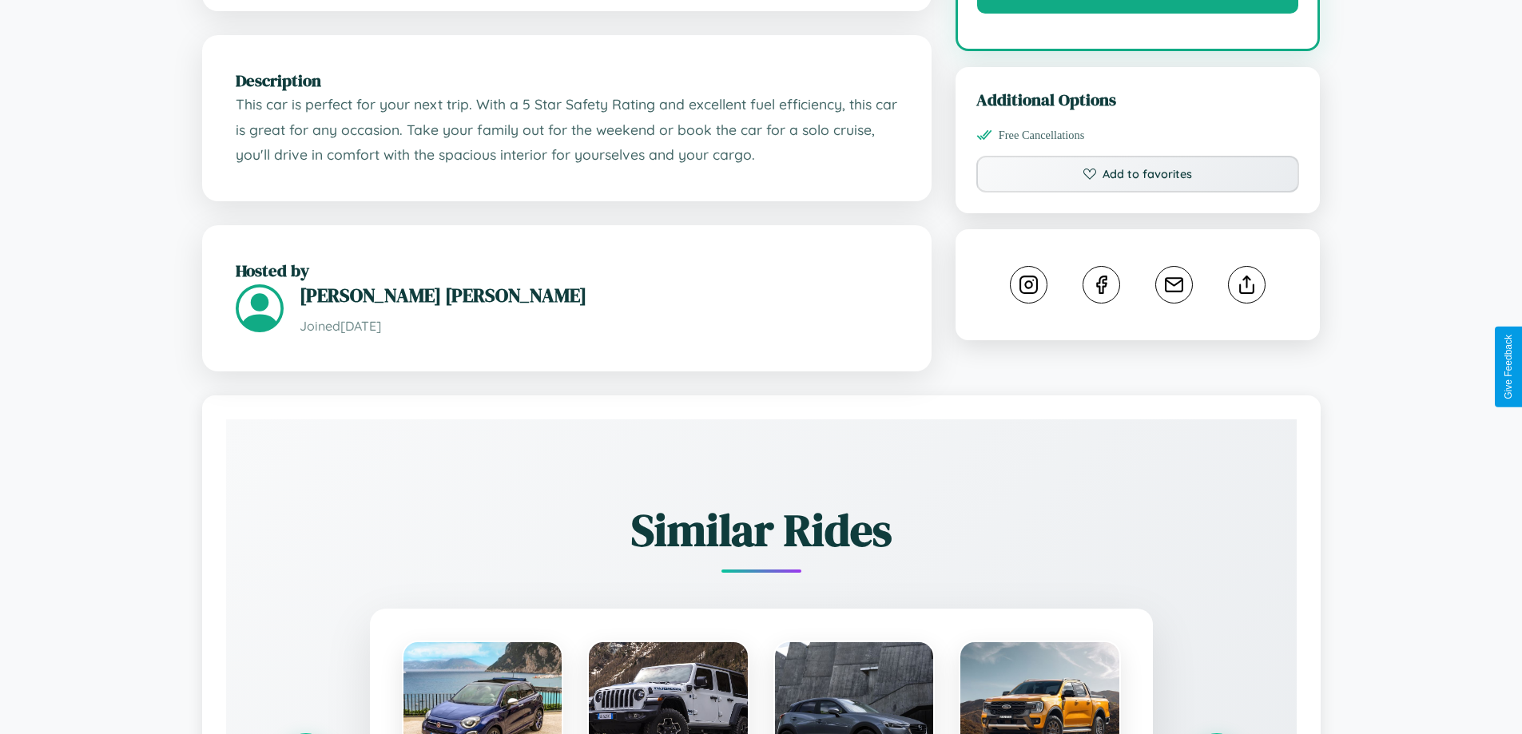
scroll to position [936, 0]
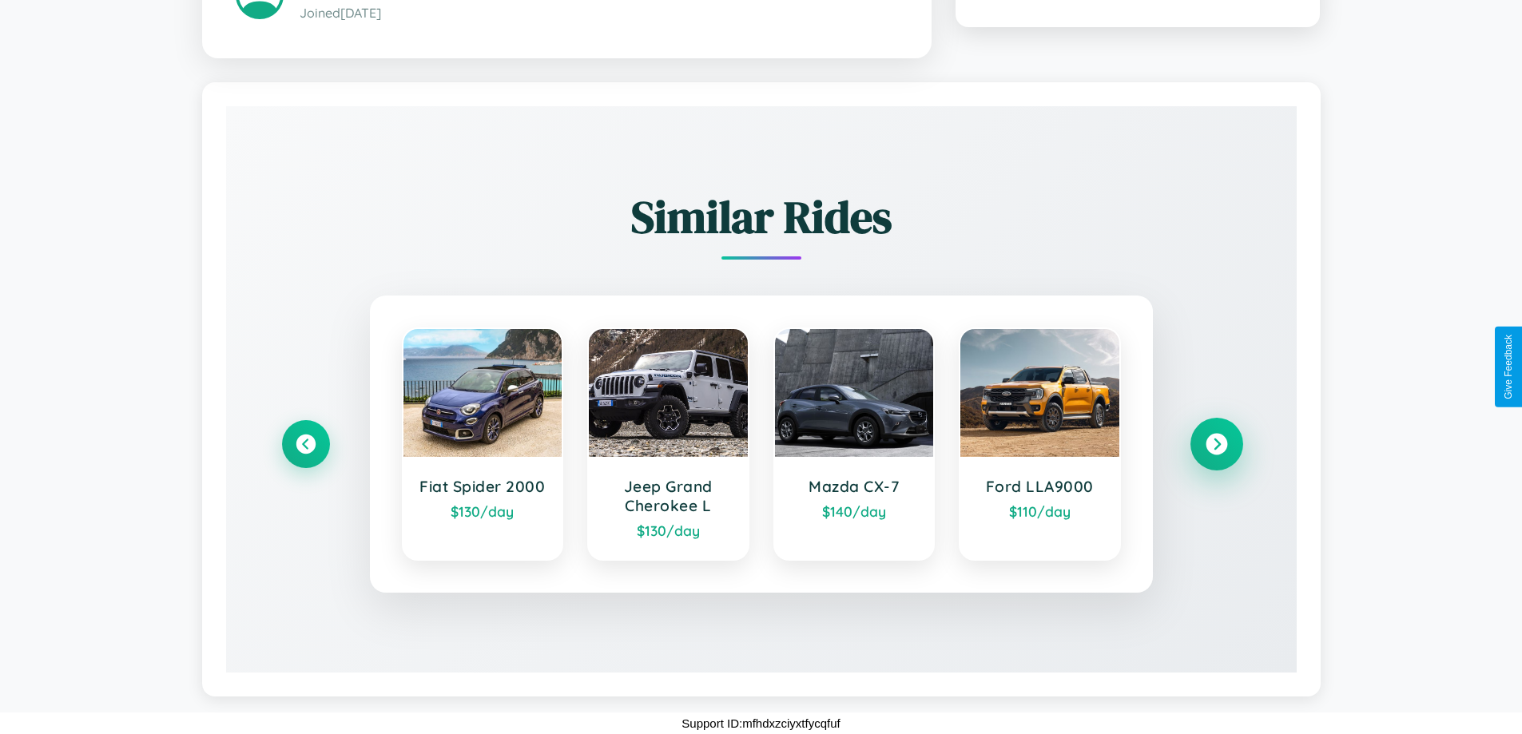
click at [1216, 443] on icon at bounding box center [1216, 444] width 22 height 22
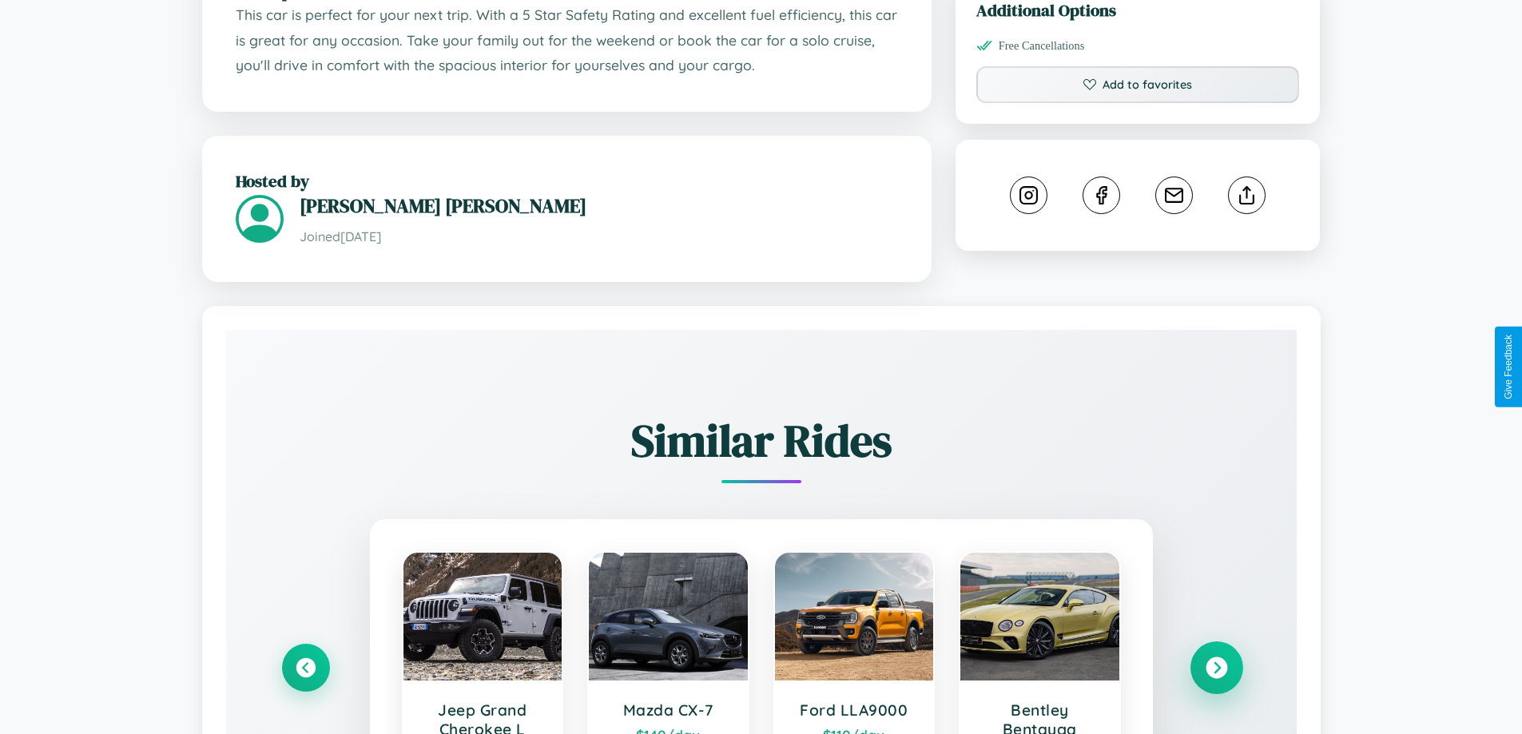
scroll to position [525, 0]
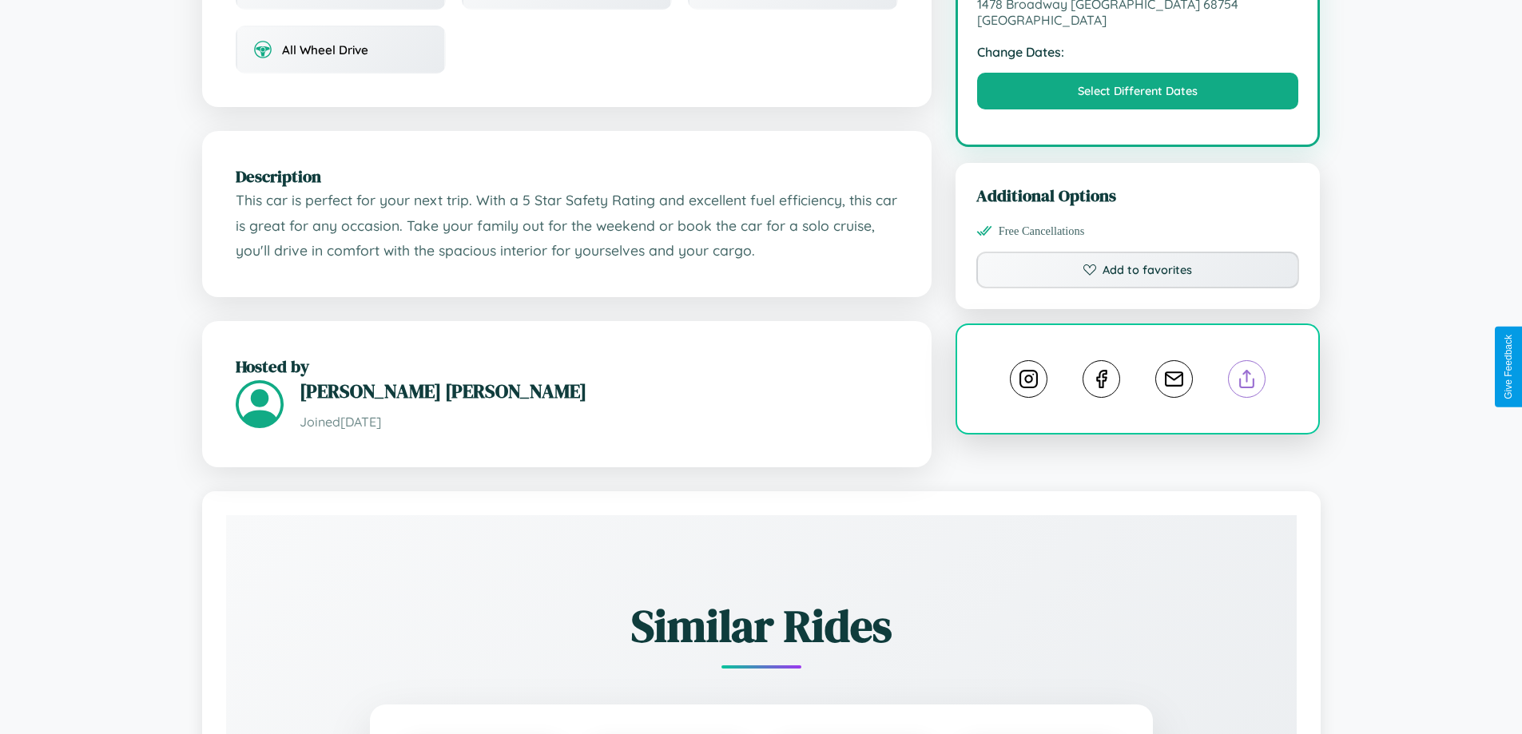
click at [1247, 371] on line at bounding box center [1247, 376] width 0 height 11
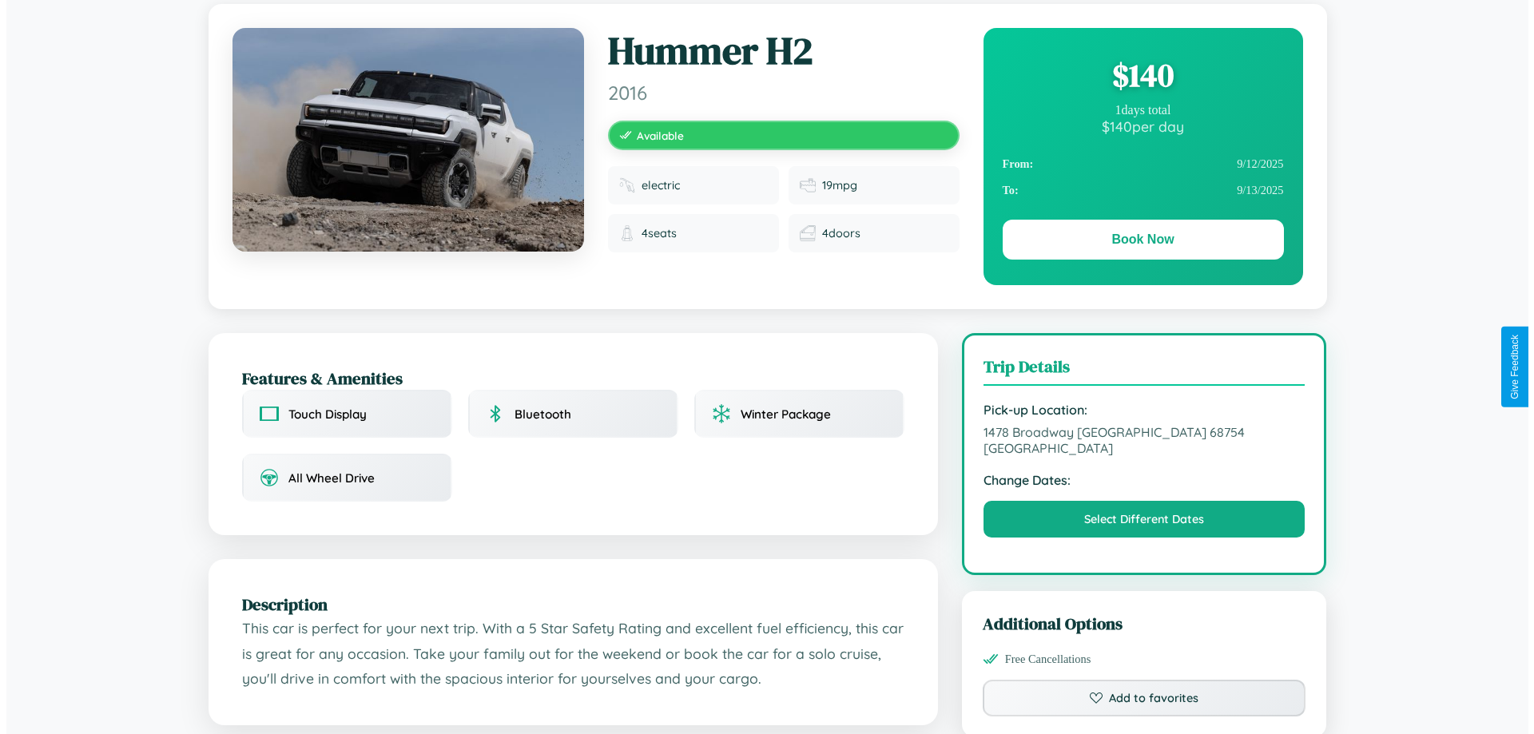
scroll to position [0, 0]
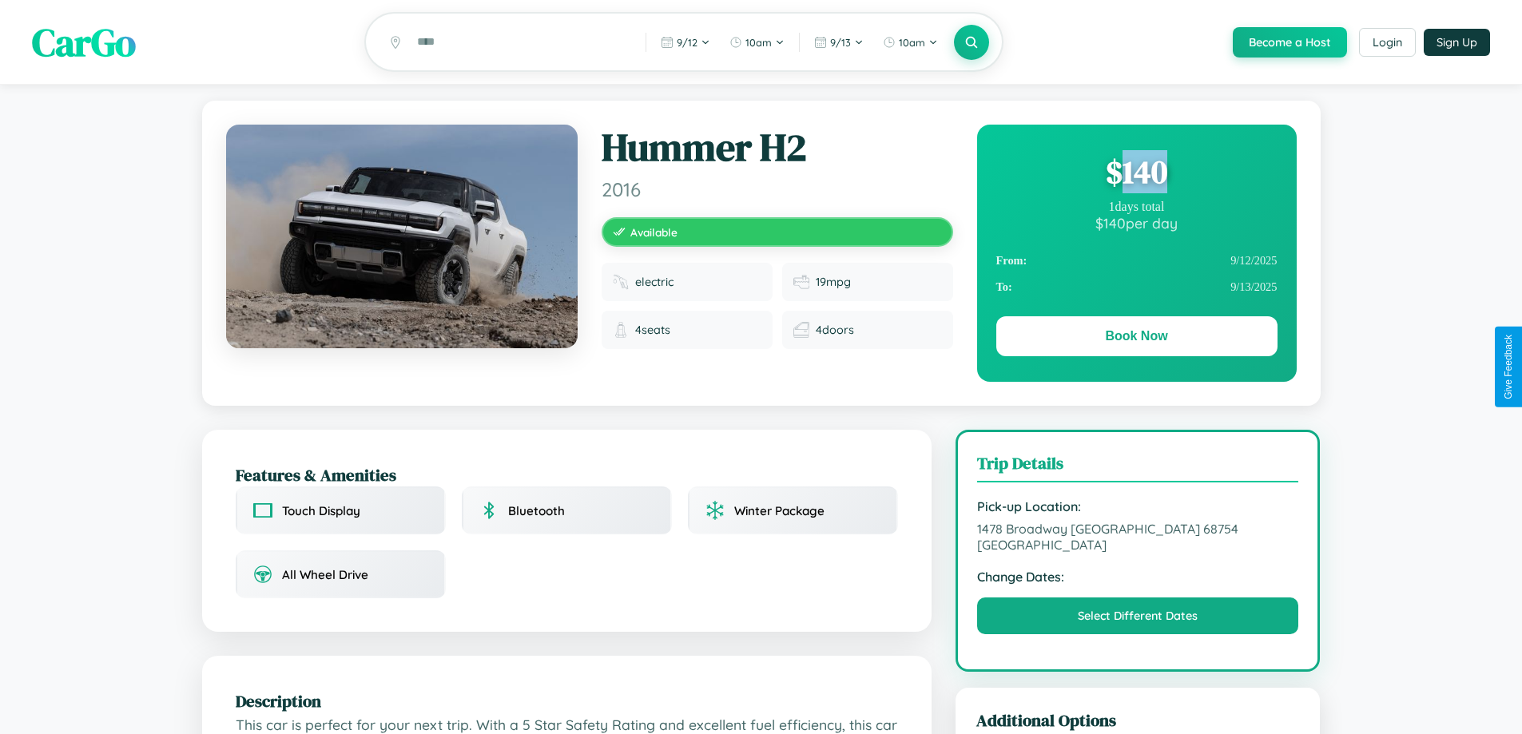
click at [1136, 174] on div "$ 140" at bounding box center [1136, 171] width 281 height 43
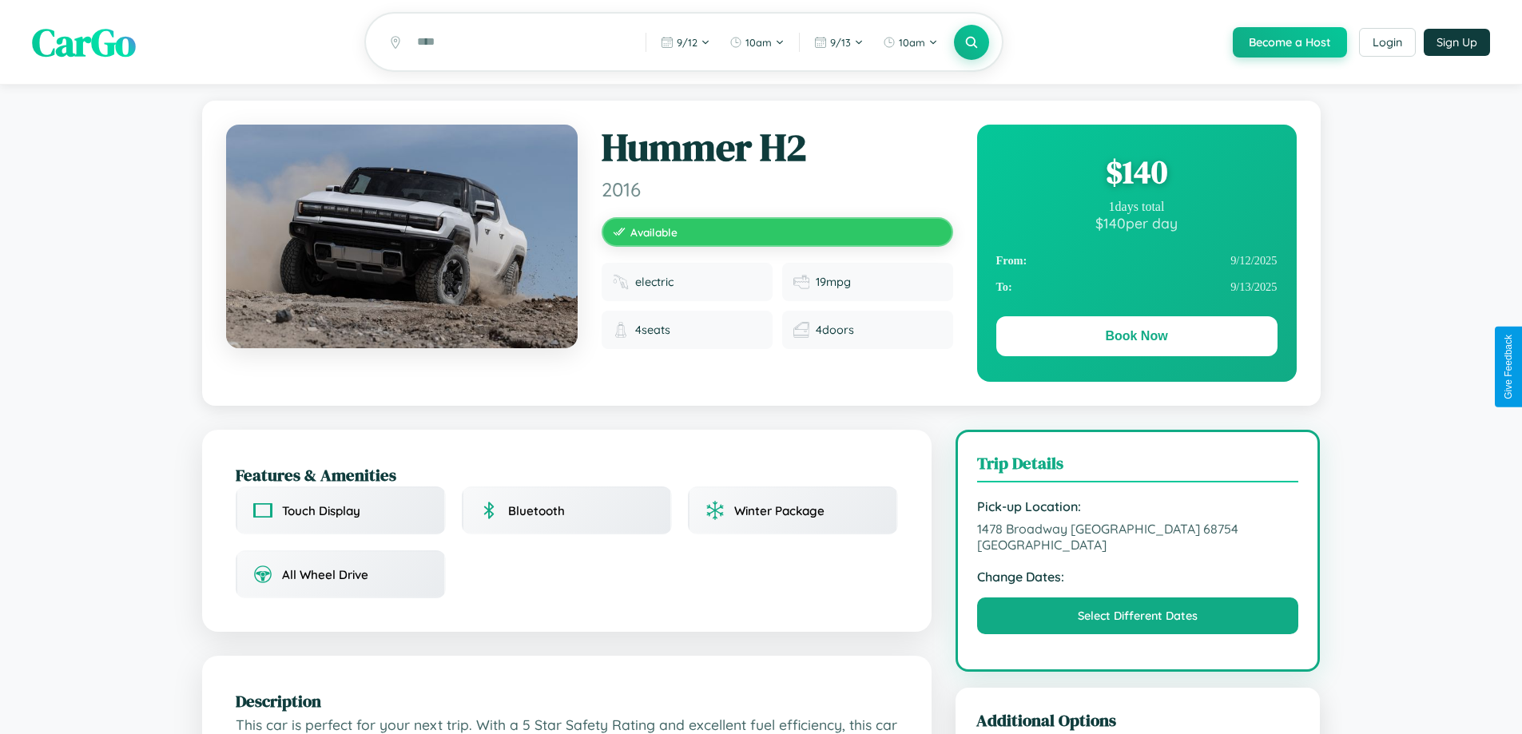
click at [1136, 174] on div "$ 140" at bounding box center [1136, 171] width 281 height 43
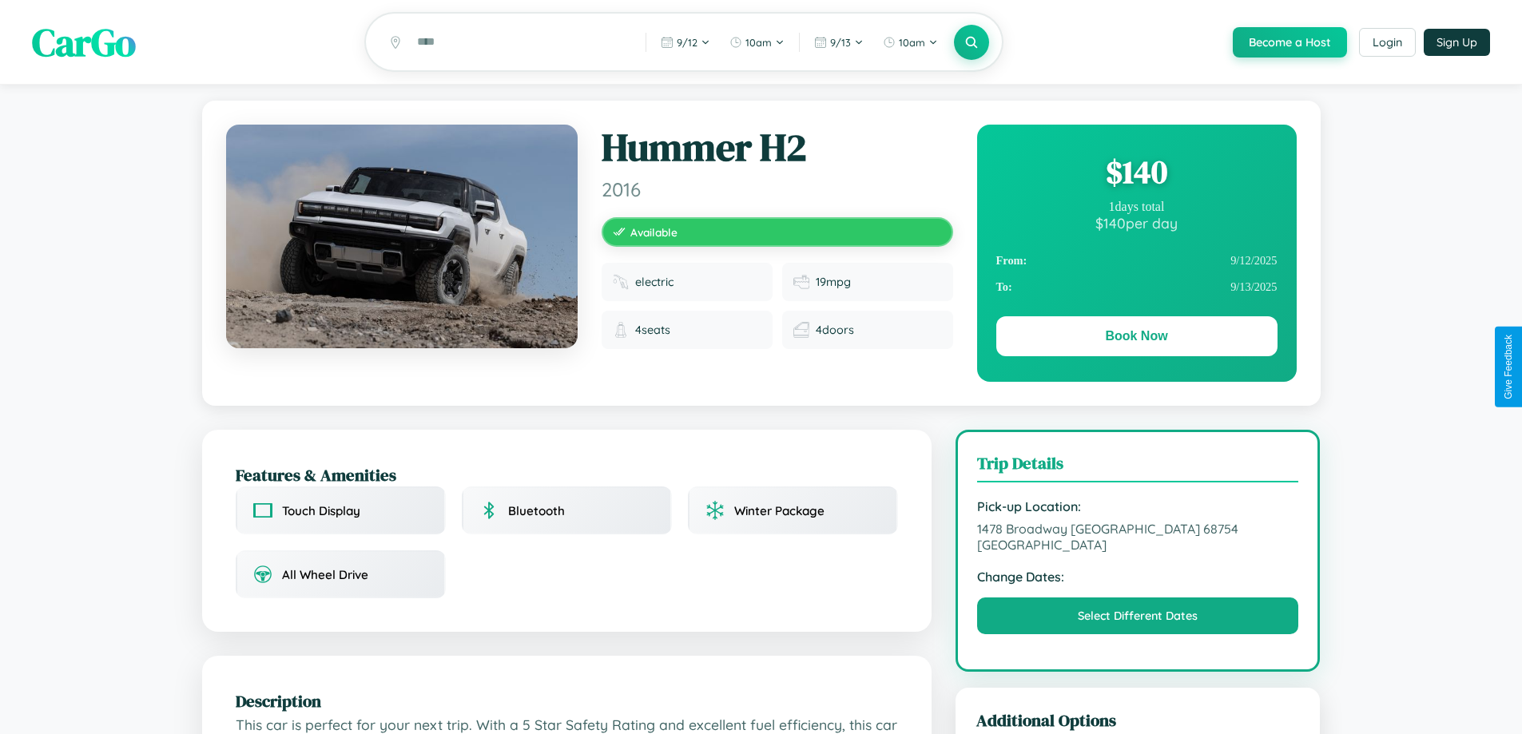
click at [1136, 174] on div "$ 140" at bounding box center [1136, 171] width 281 height 43
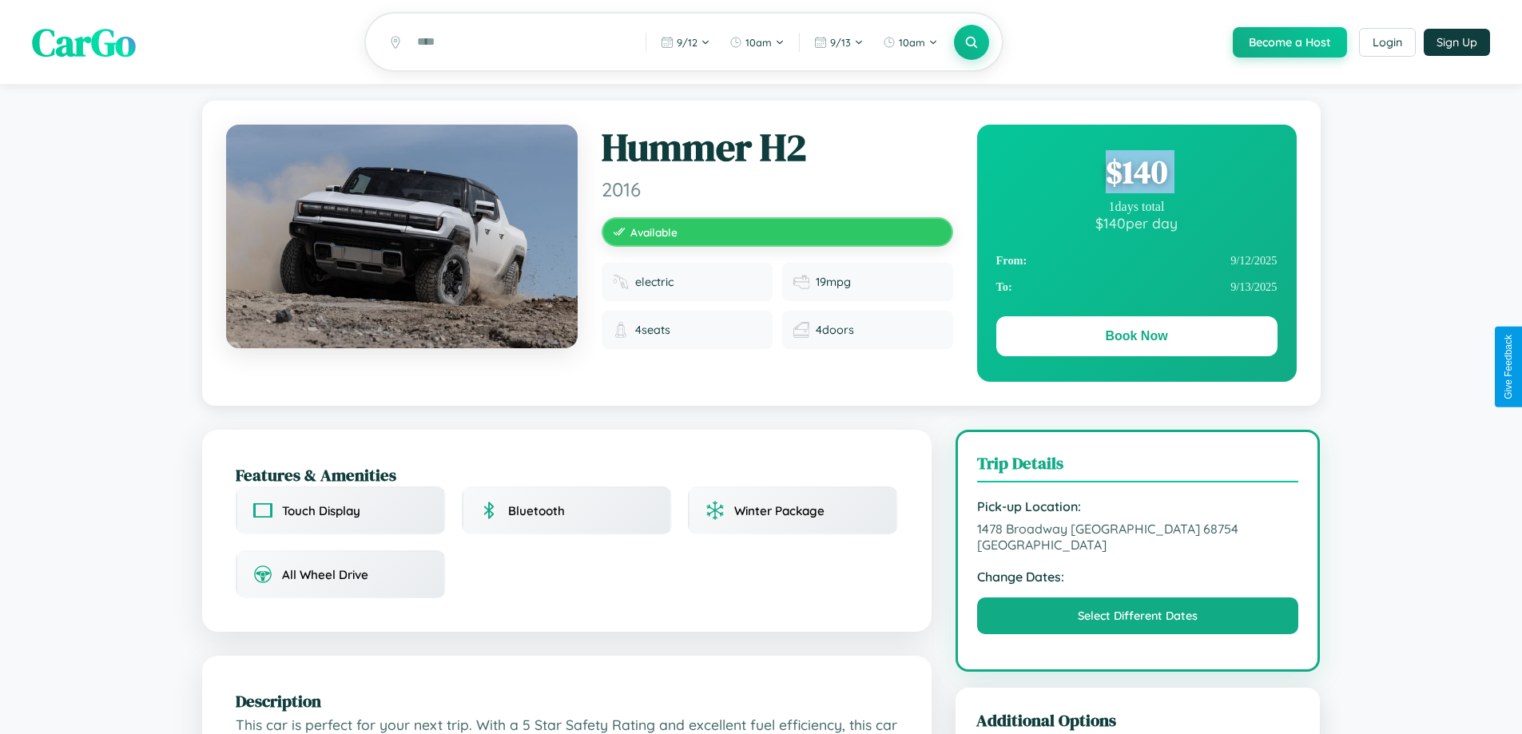
click at [1136, 174] on div "$ 140" at bounding box center [1136, 171] width 281 height 43
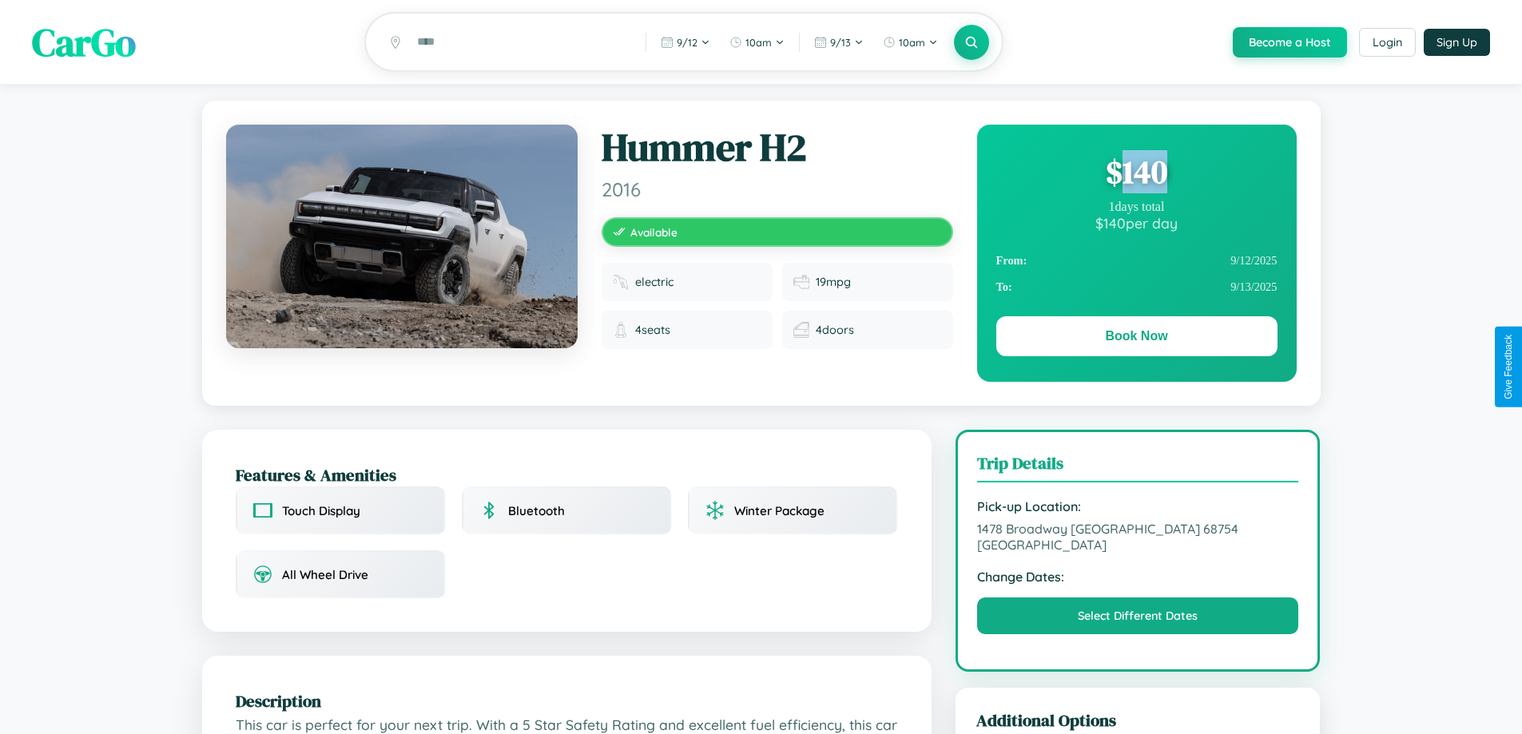
click at [1136, 174] on div "$ 140" at bounding box center [1136, 171] width 281 height 43
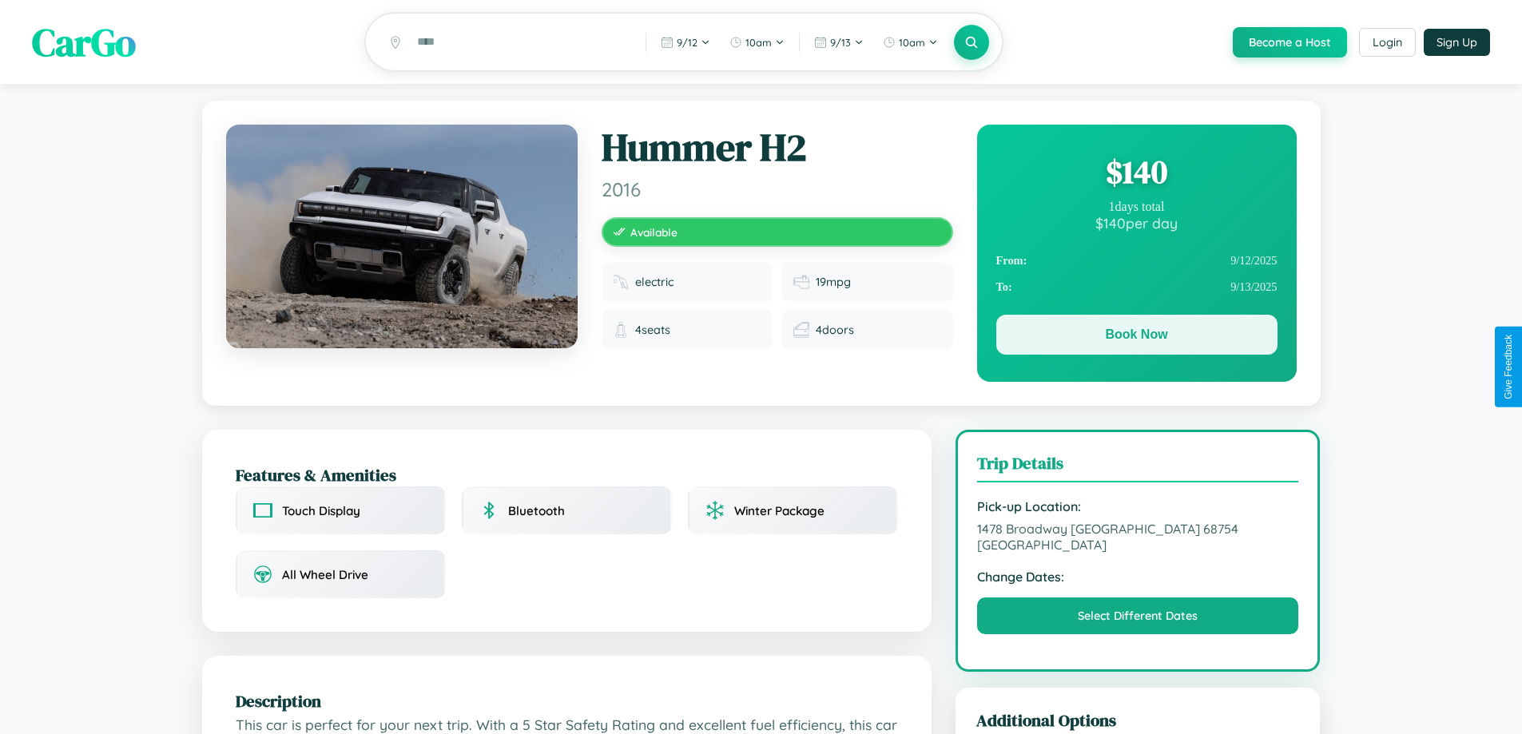
click at [1136, 337] on button "Book Now" at bounding box center [1136, 335] width 281 height 40
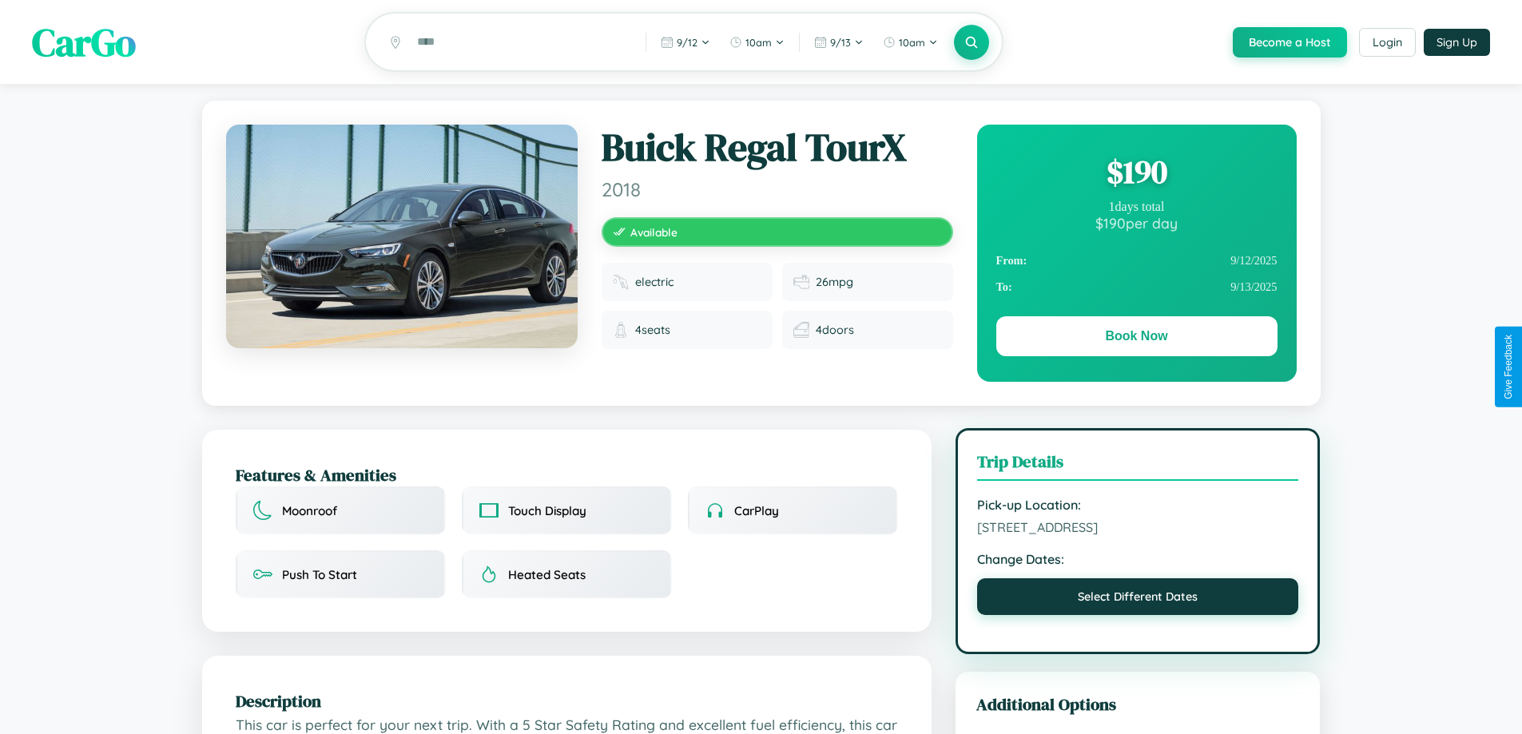
click at [1137, 599] on button "Select Different Dates" at bounding box center [1138, 596] width 322 height 37
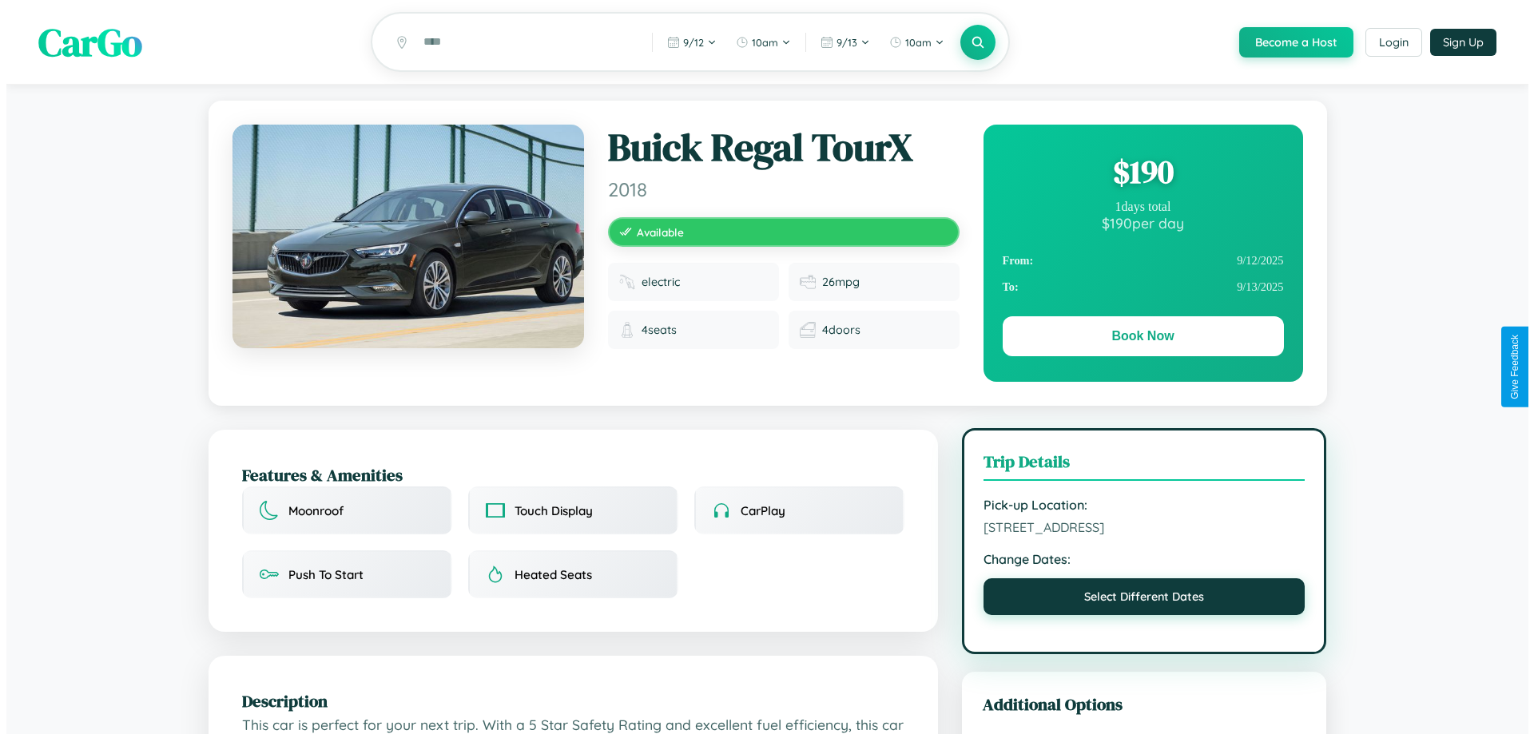
select select "*"
select select "****"
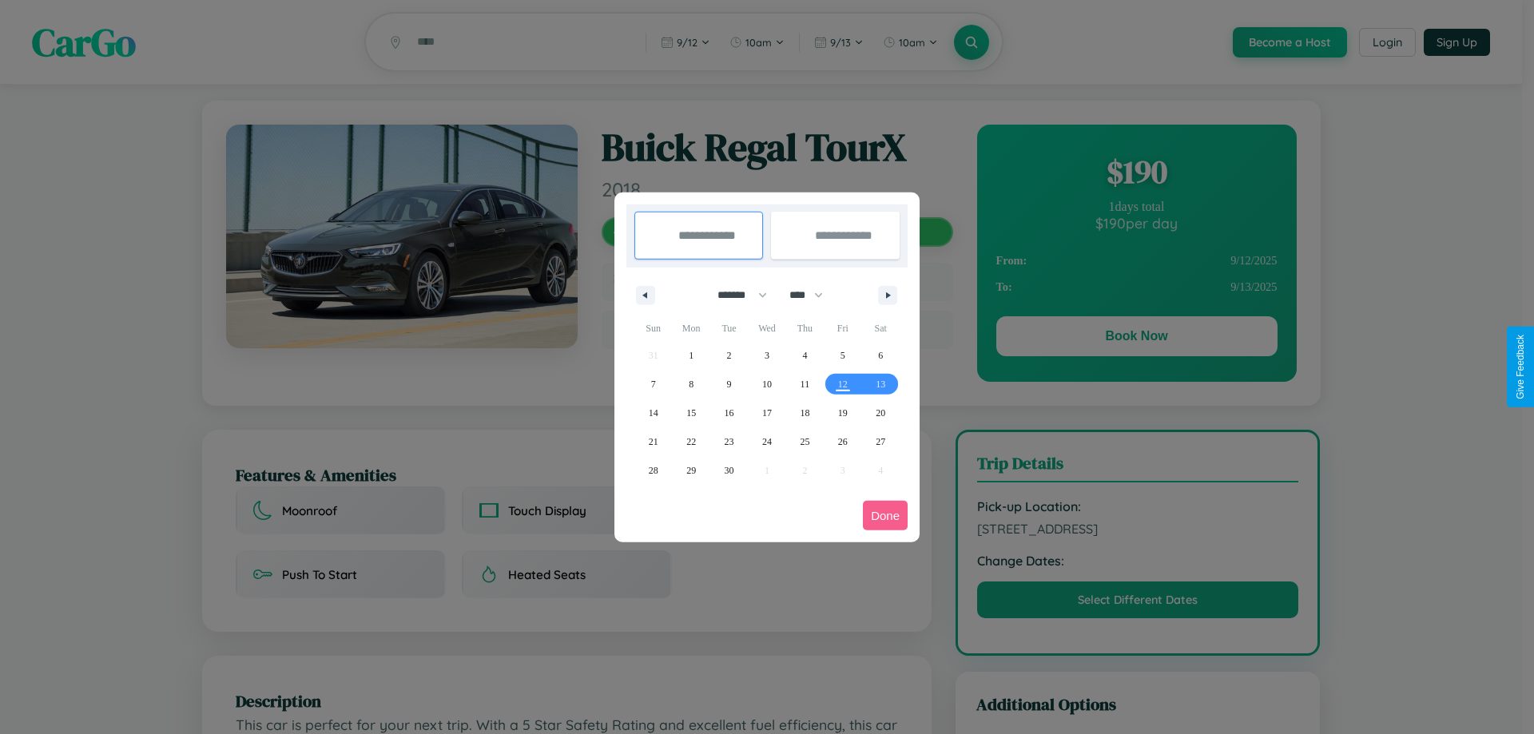
click at [735, 295] on select "******* ******** ***** ***** *** **** **** ****** ********* ******* ******** **…" at bounding box center [739, 295] width 68 height 26
select select "*"
drag, startPoint x: 813, startPoint y: 295, endPoint x: 767, endPoint y: 320, distance: 52.9
click at [813, 295] on select "**** **** **** **** **** **** **** **** **** **** **** **** **** **** **** ****…" at bounding box center [805, 295] width 48 height 26
select select "****"
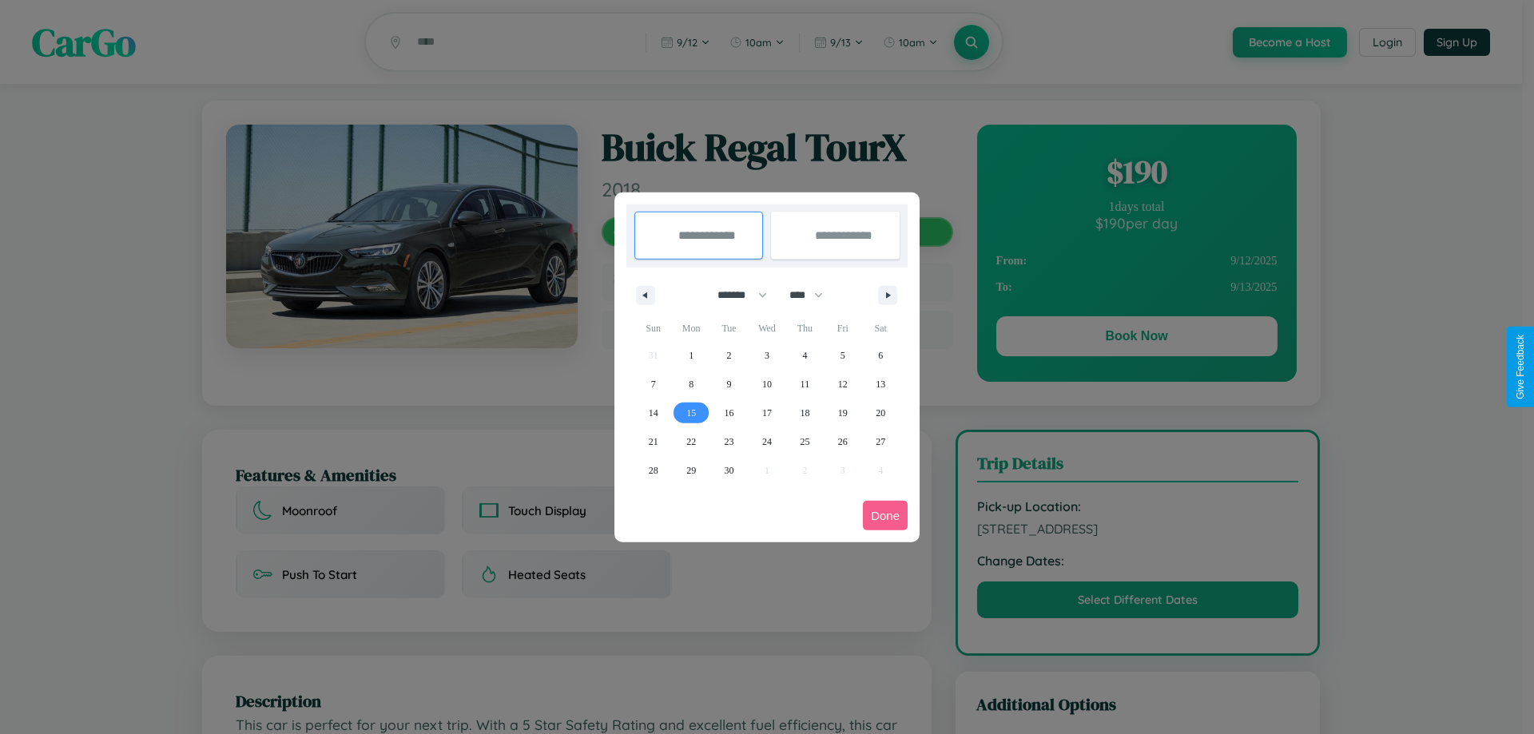
click at [691, 412] on span "15" at bounding box center [691, 413] width 10 height 29
type input "**********"
click at [766, 441] on span "24" at bounding box center [767, 441] width 10 height 29
type input "**********"
click at [885, 515] on button "Done" at bounding box center [885, 516] width 45 height 30
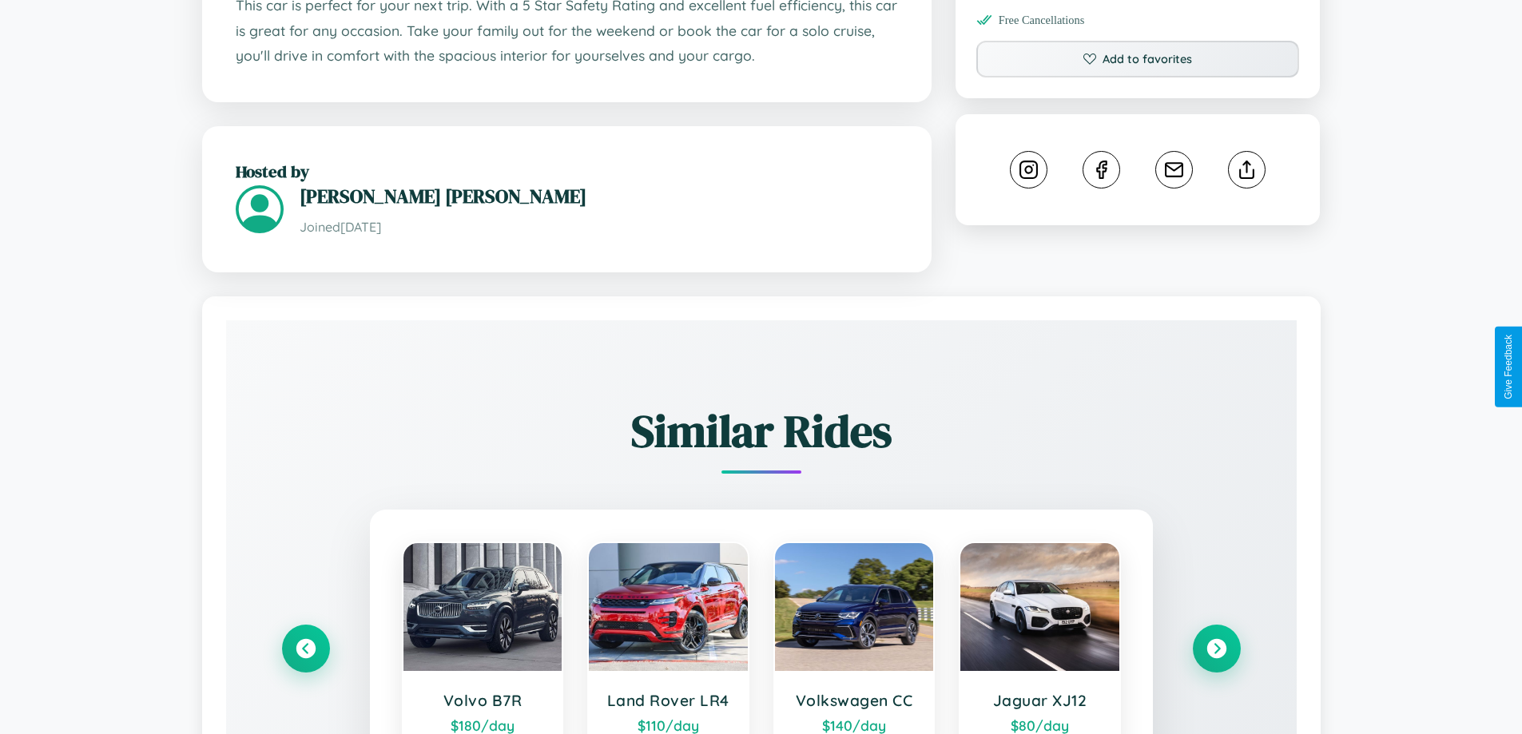
scroll to position [917, 0]
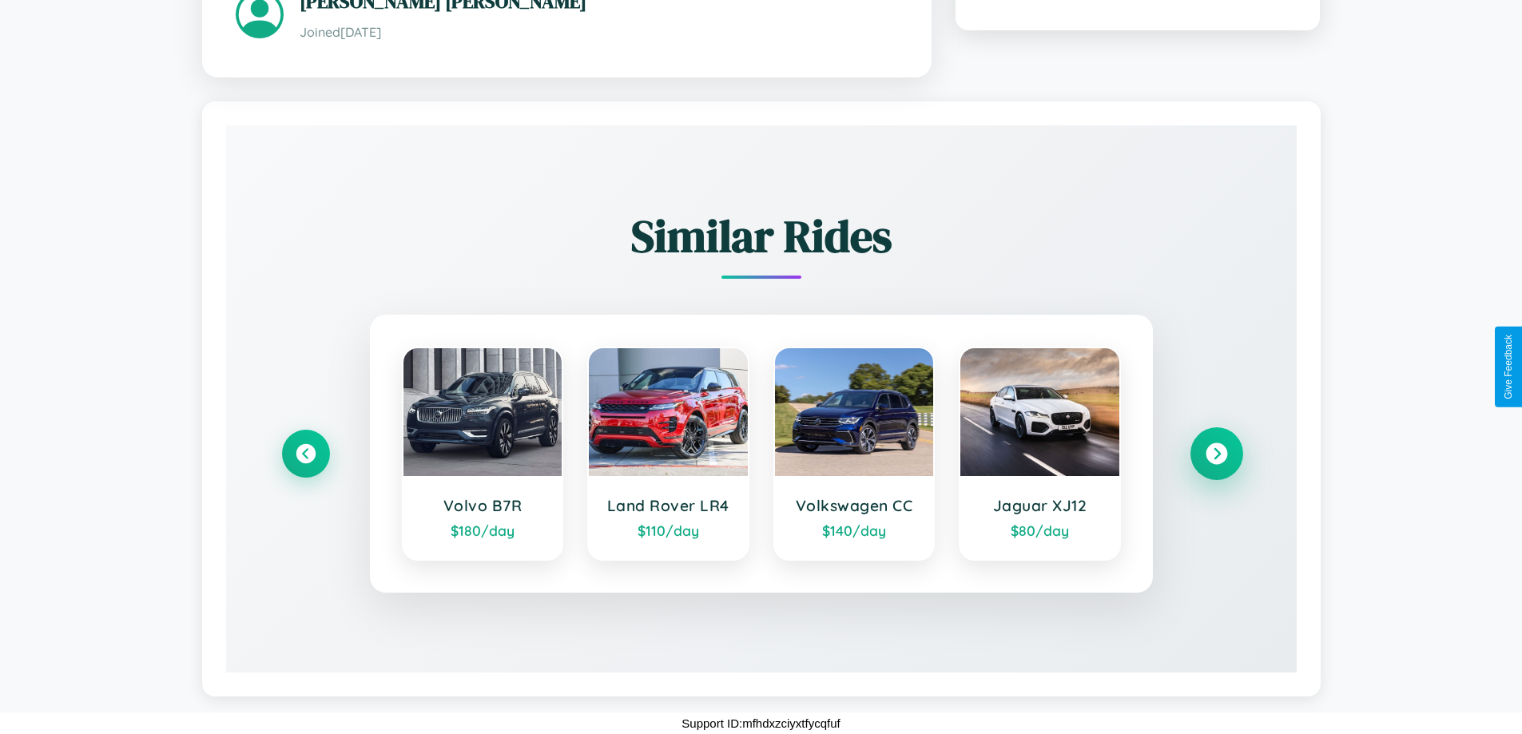
click at [1216, 453] on icon at bounding box center [1216, 454] width 22 height 22
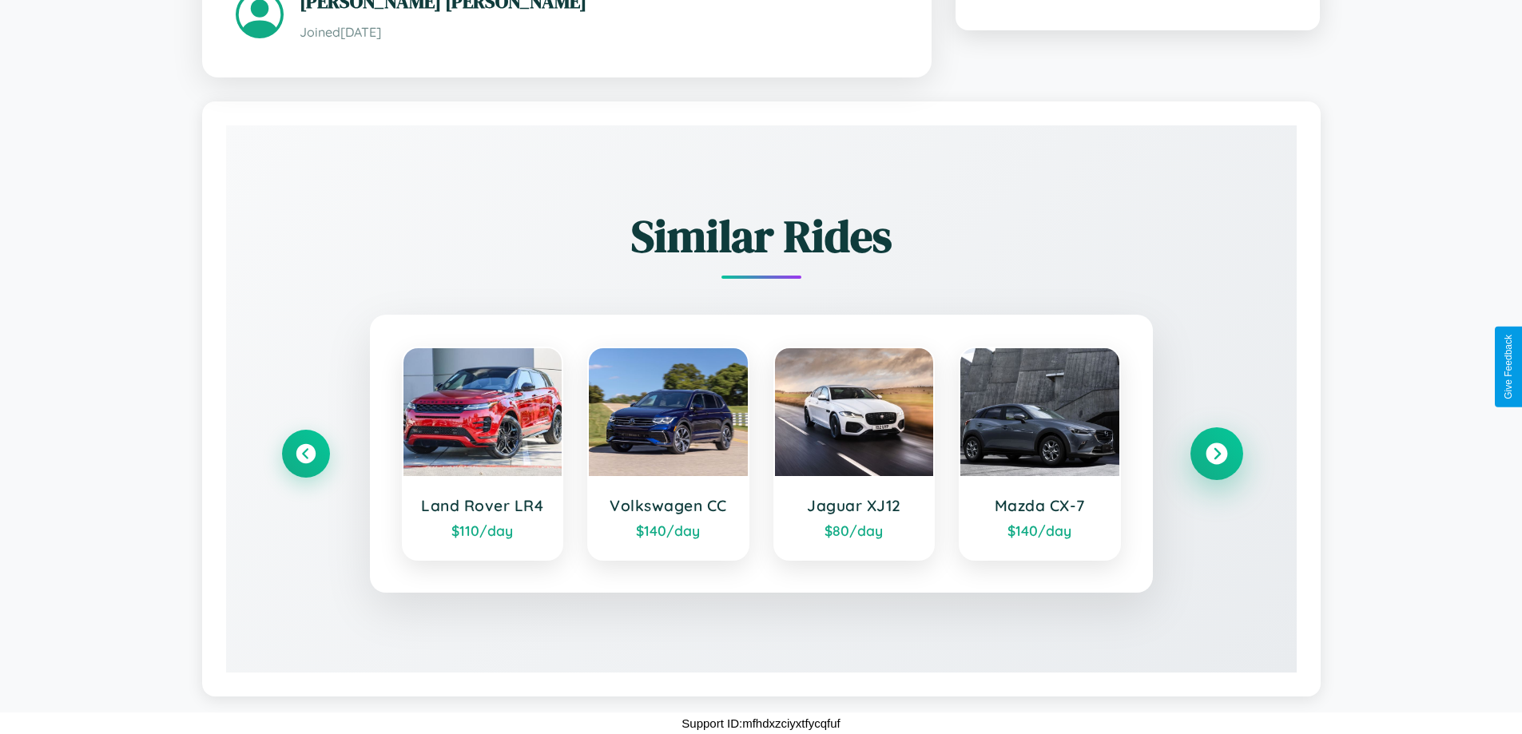
click at [1216, 453] on icon at bounding box center [1216, 454] width 22 height 22
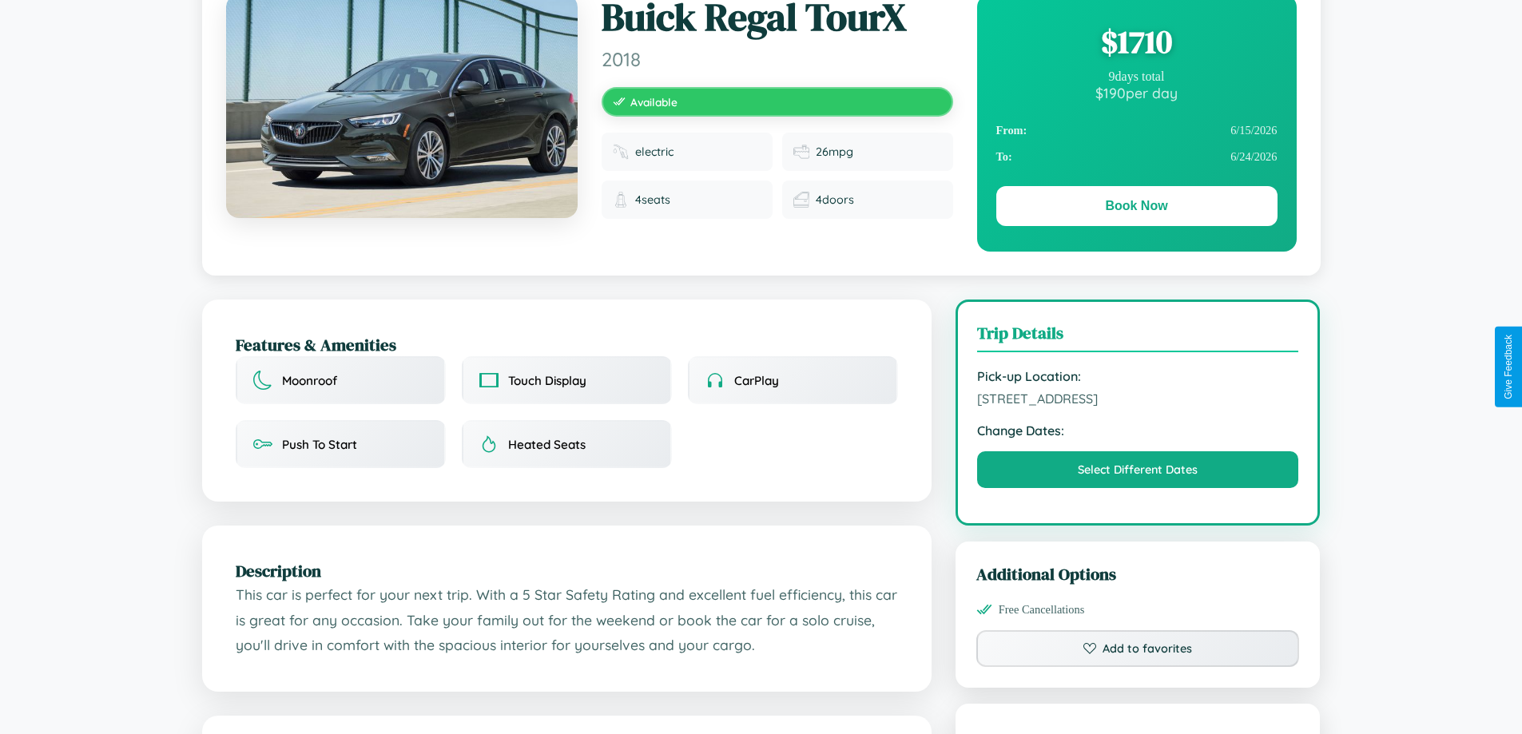
scroll to position [0, 0]
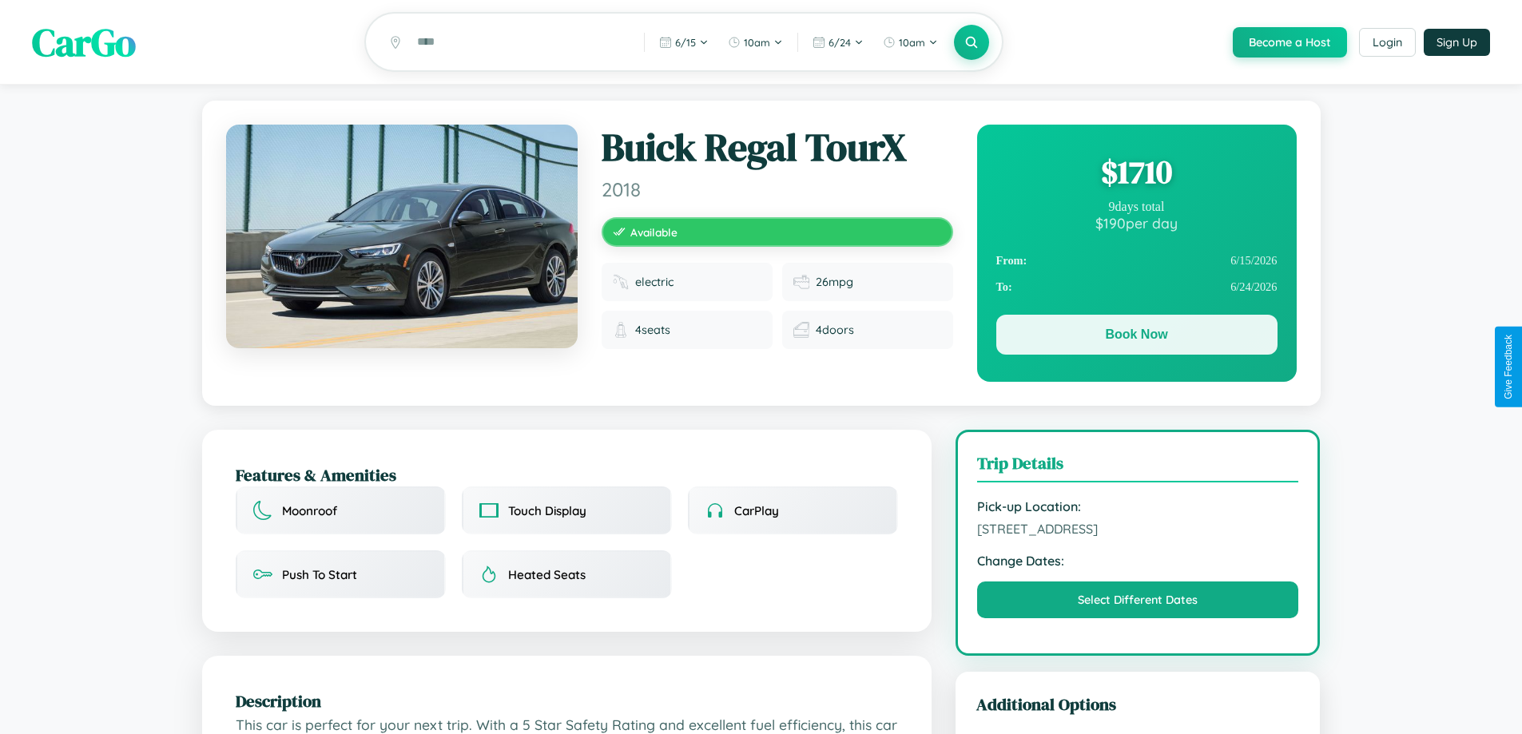
click at [1136, 338] on button "Book Now" at bounding box center [1136, 335] width 281 height 40
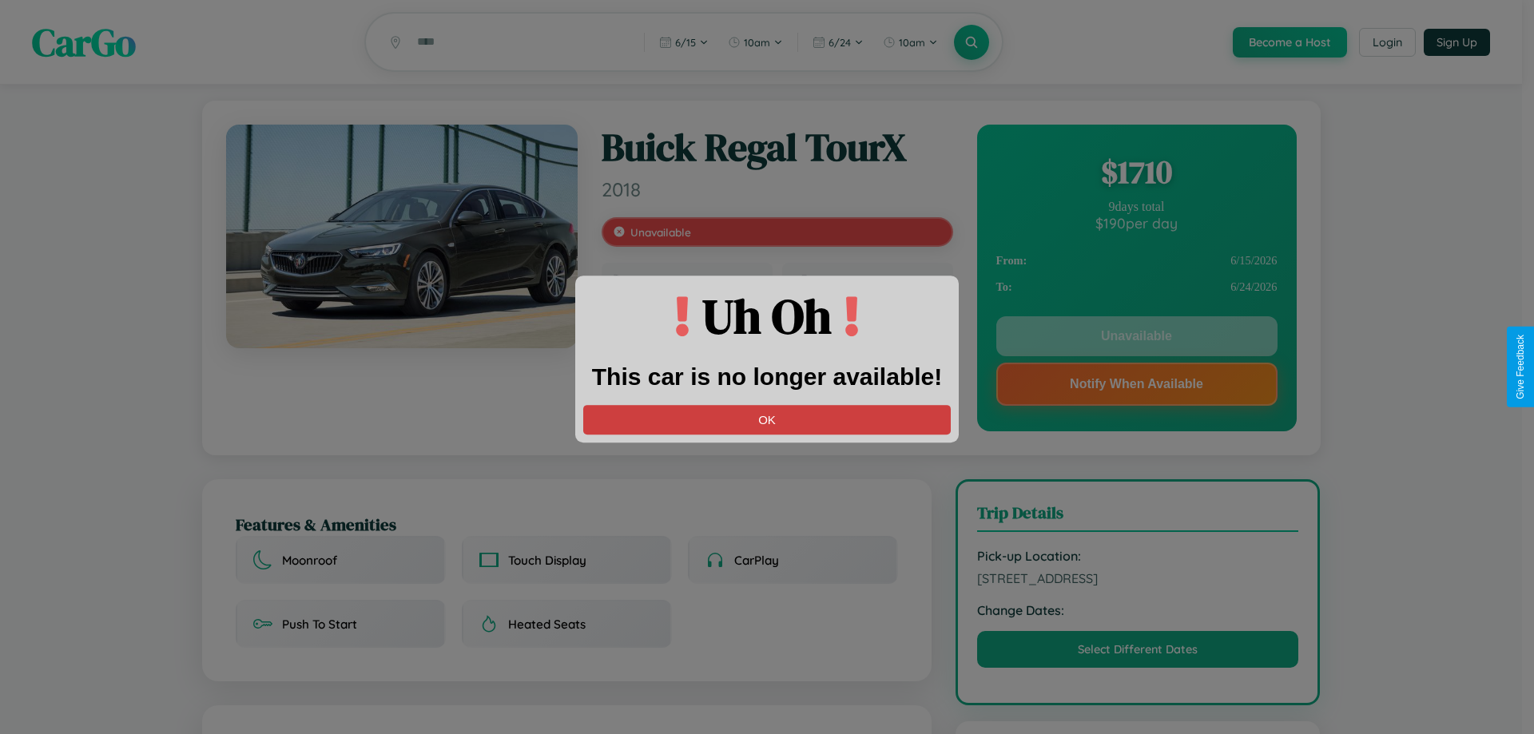
click at [767, 419] on button "OK" at bounding box center [766, 420] width 367 height 30
